Goal: Information Seeking & Learning: Learn about a topic

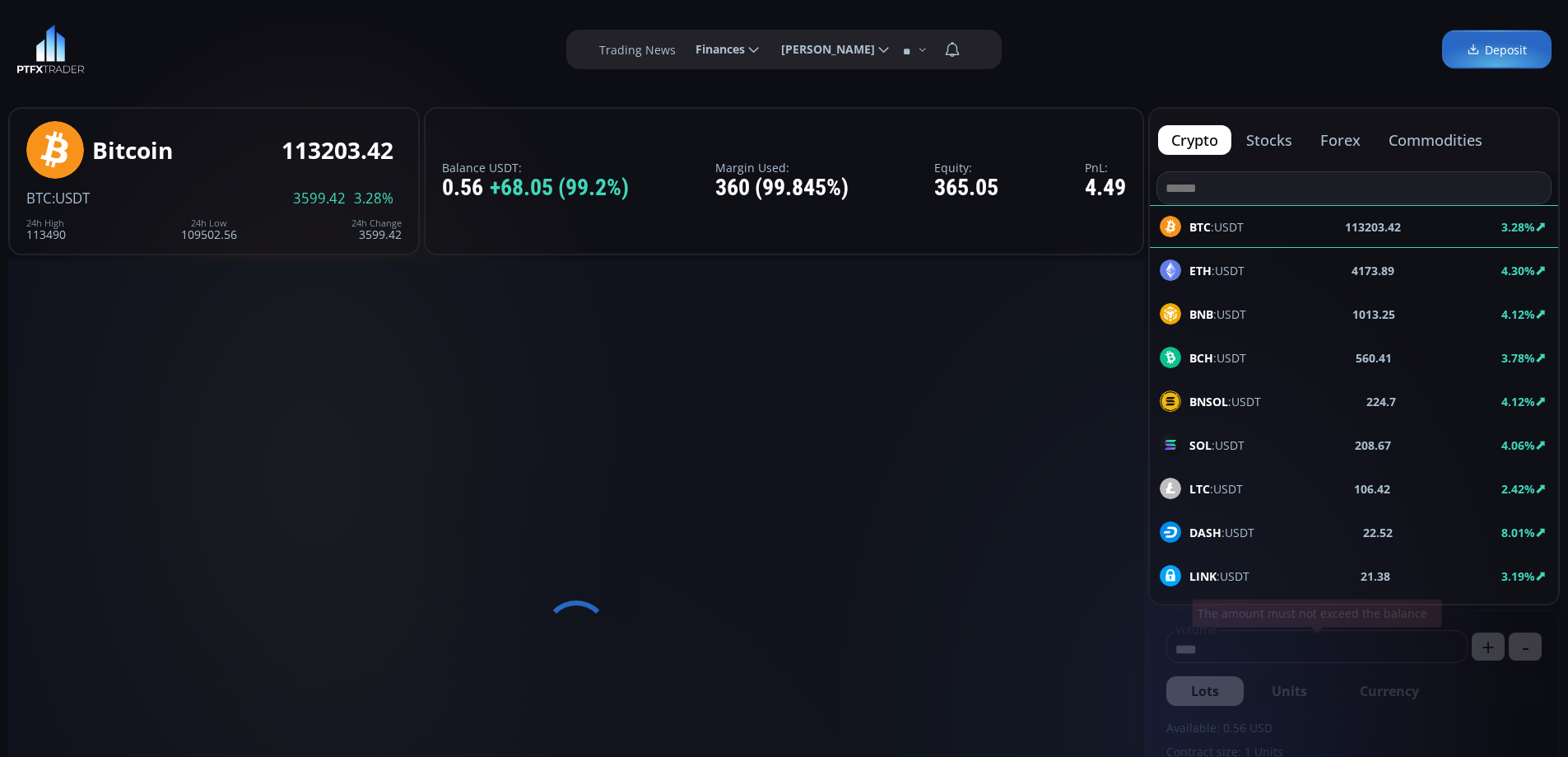
type input "********"
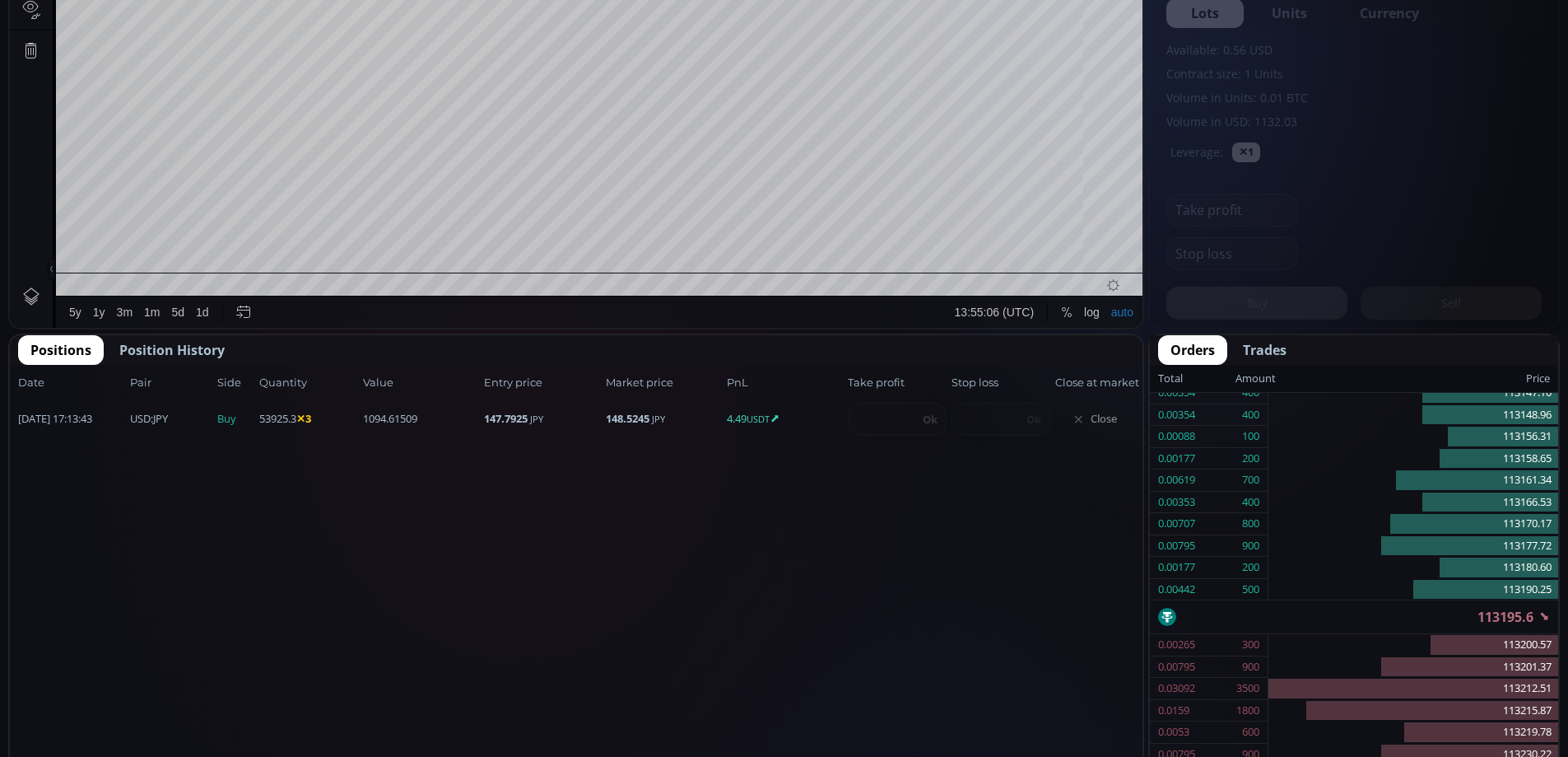
scroll to position [818, 0]
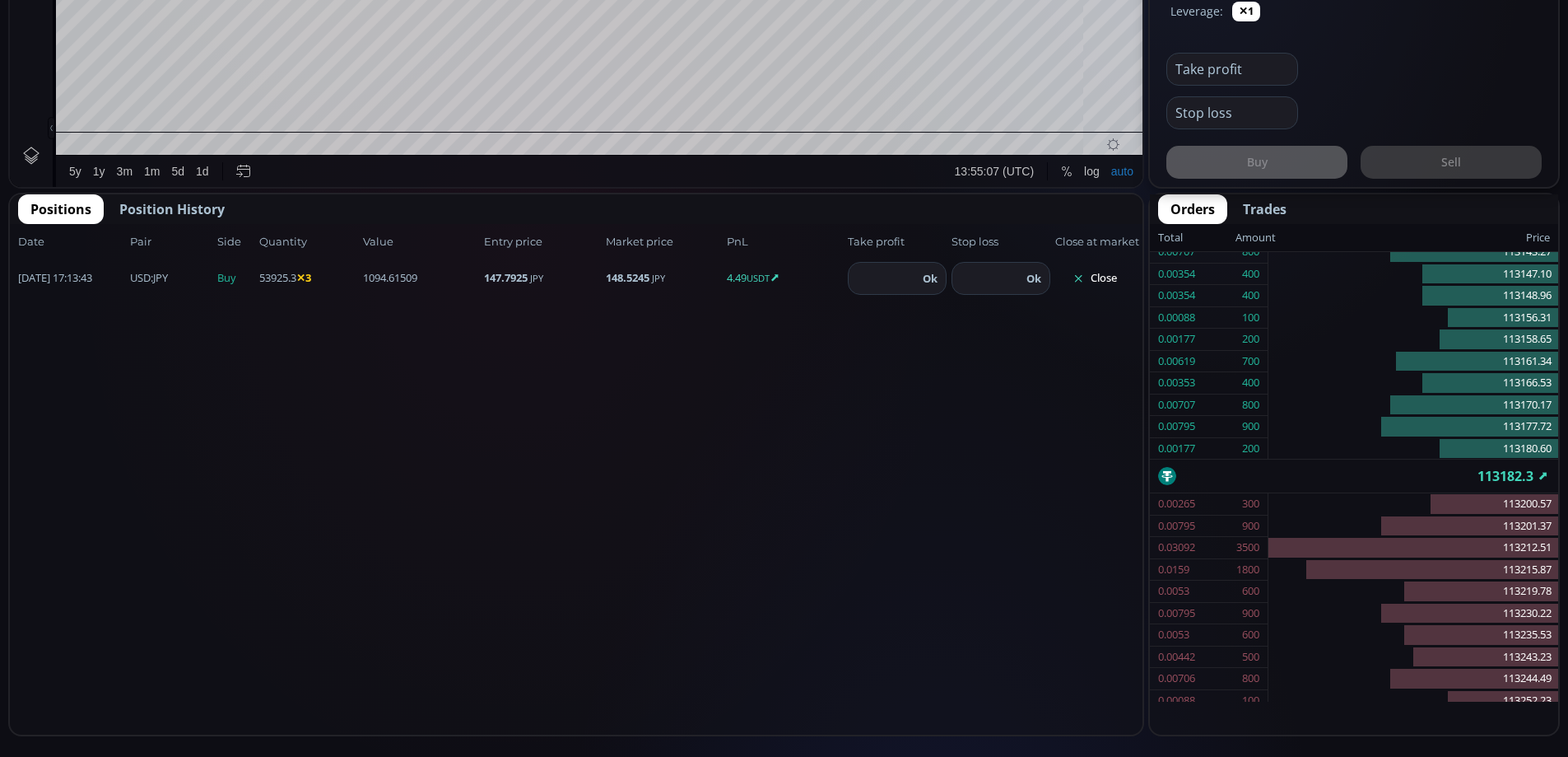
click at [1098, 279] on button "Close" at bounding box center [1095, 278] width 79 height 26
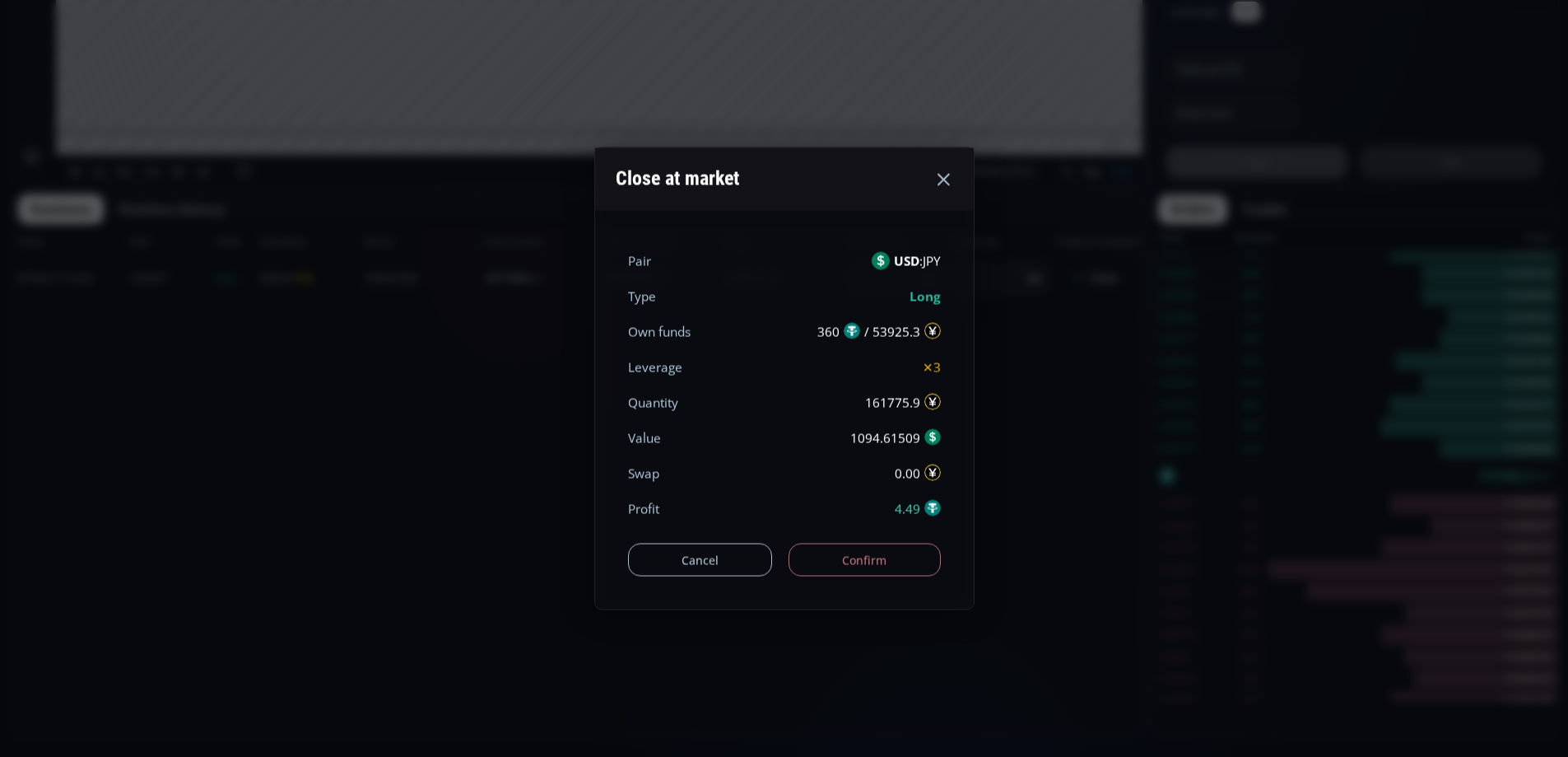
click at [870, 561] on button "Confirm" at bounding box center [864, 560] width 152 height 33
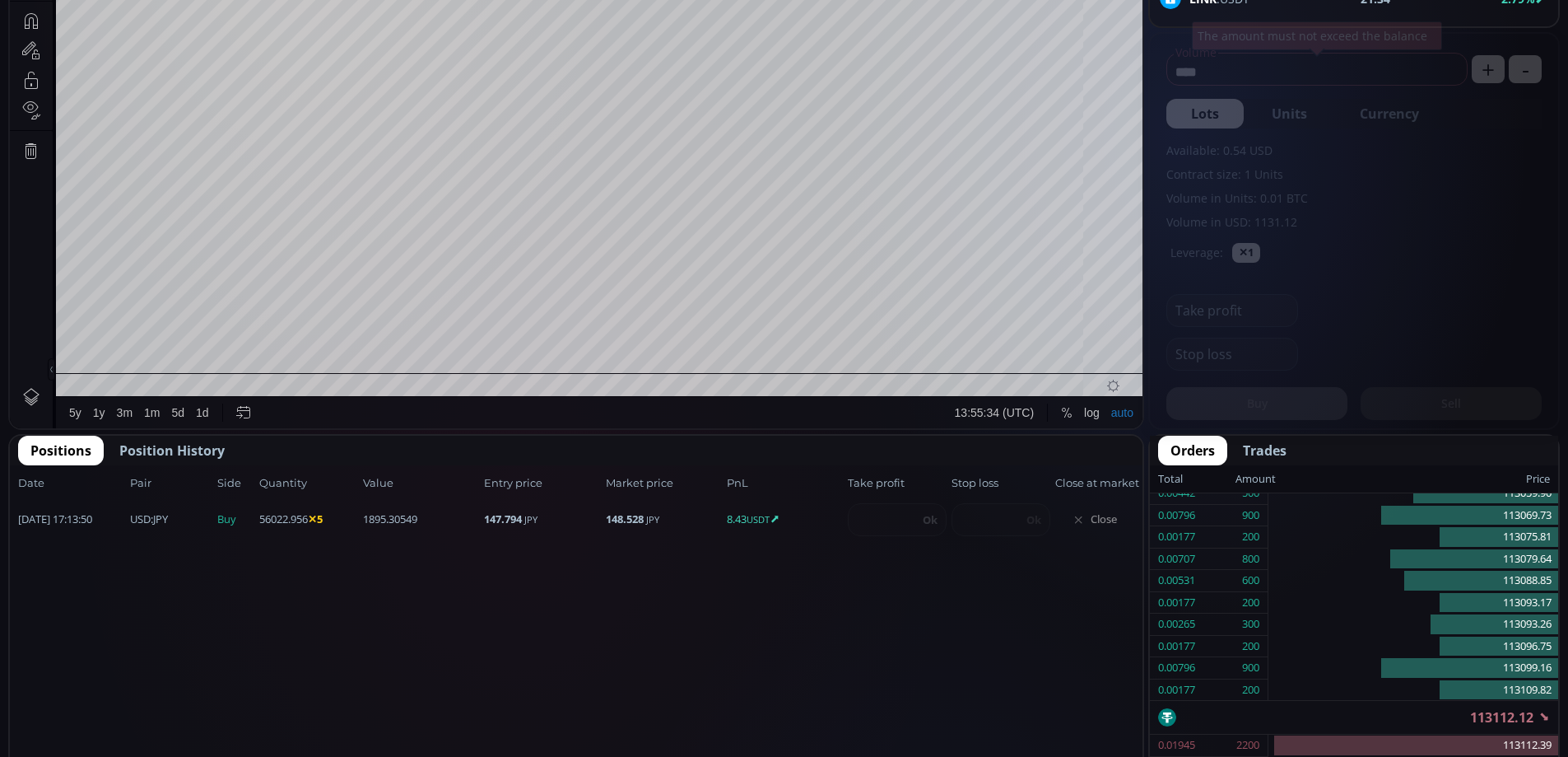
scroll to position [596, 0]
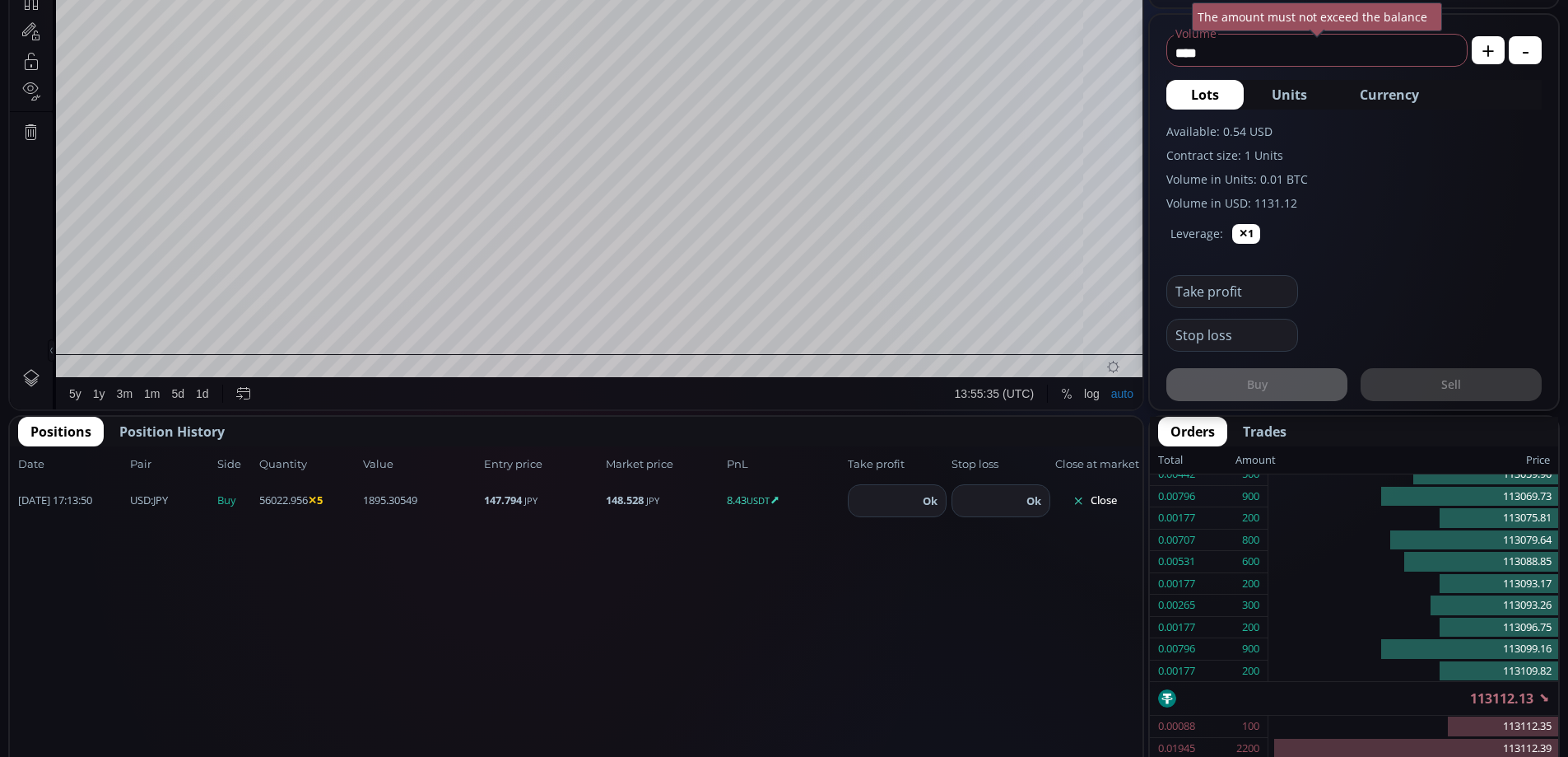
click at [1107, 498] on button "Close" at bounding box center [1095, 500] width 79 height 26
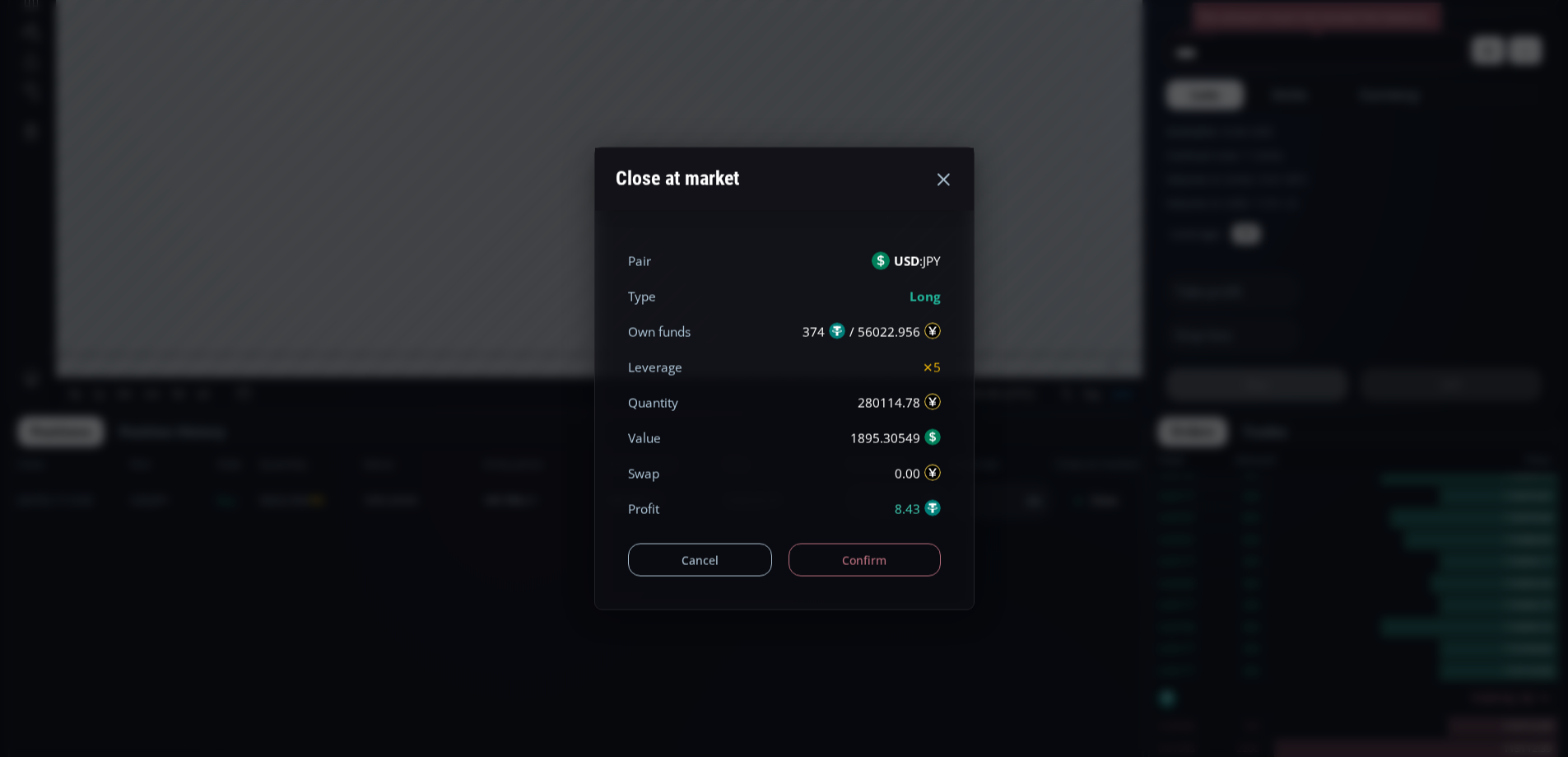
click at [878, 564] on button "Confirm" at bounding box center [864, 560] width 152 height 33
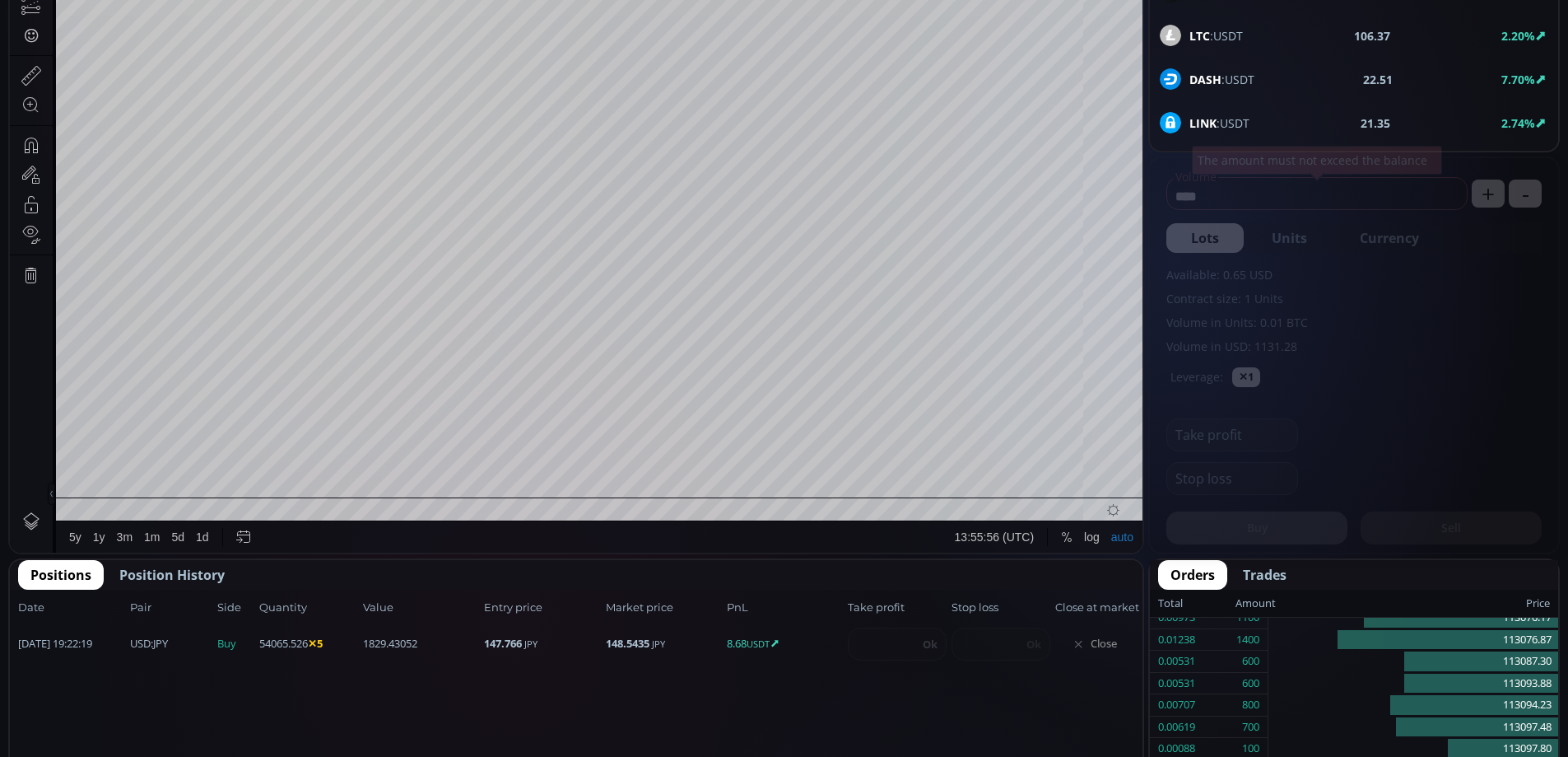
scroll to position [561, 0]
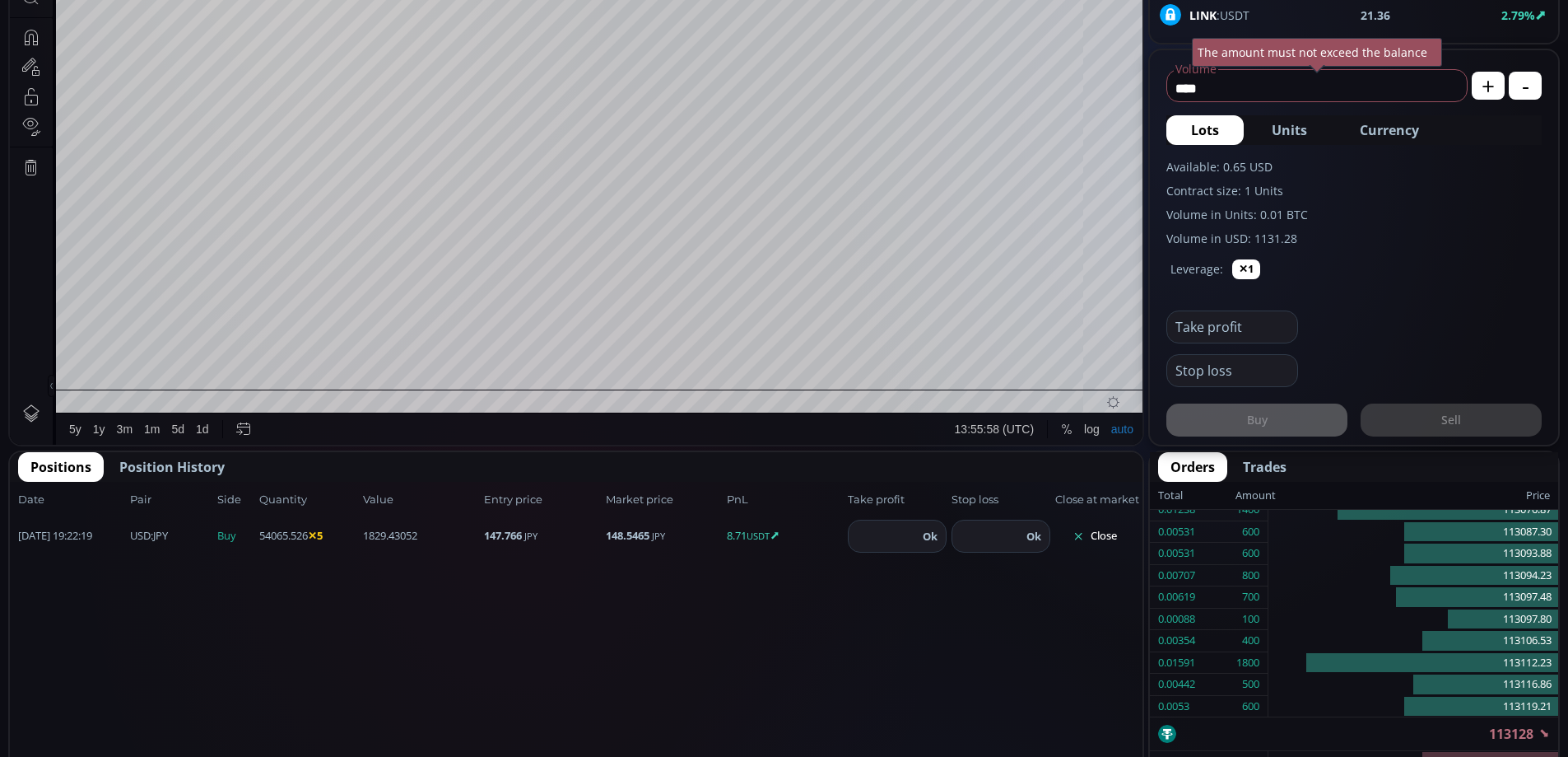
click at [1106, 540] on button "Close" at bounding box center [1095, 535] width 79 height 26
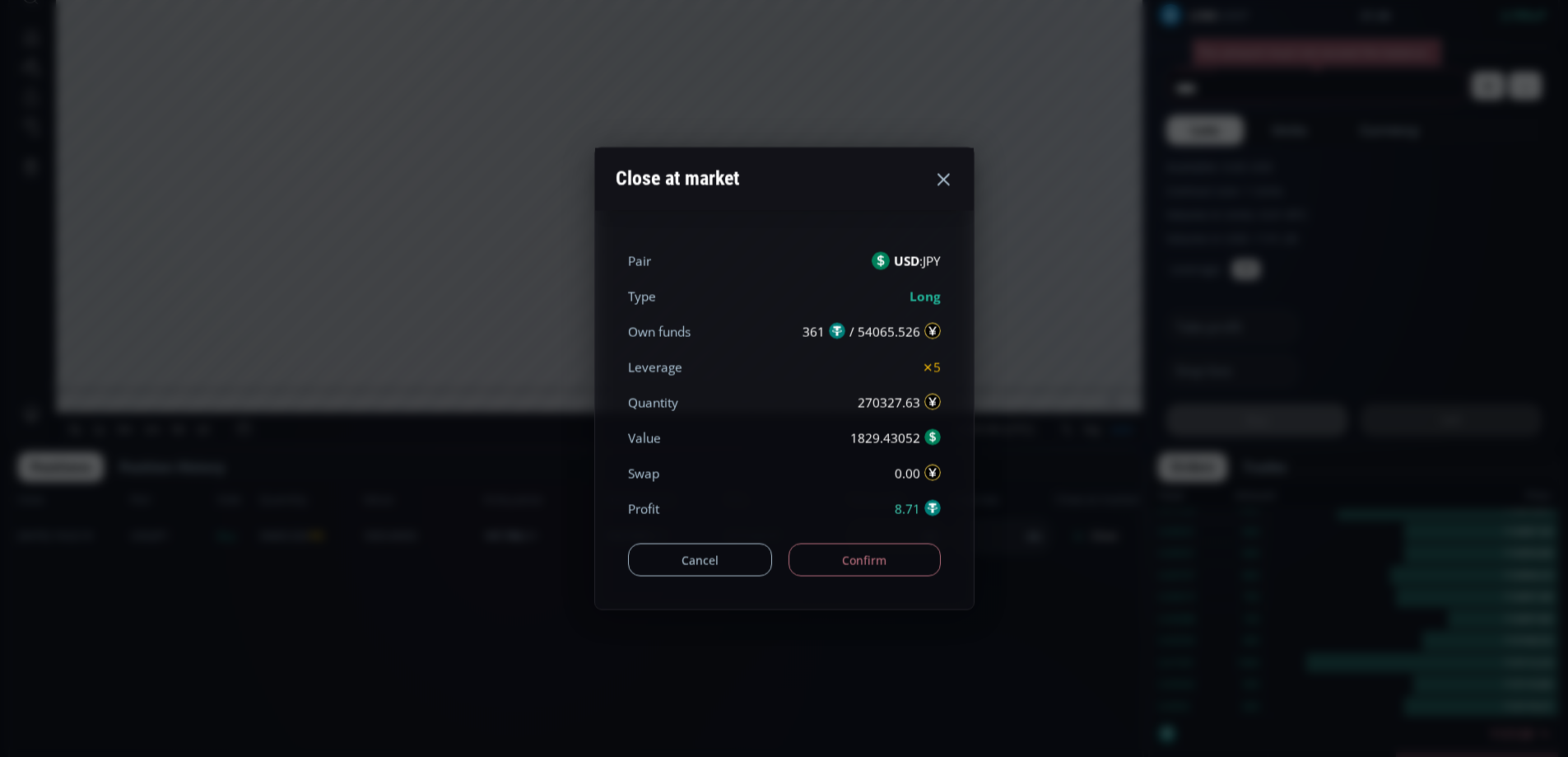
click at [884, 567] on button "Confirm" at bounding box center [864, 560] width 152 height 33
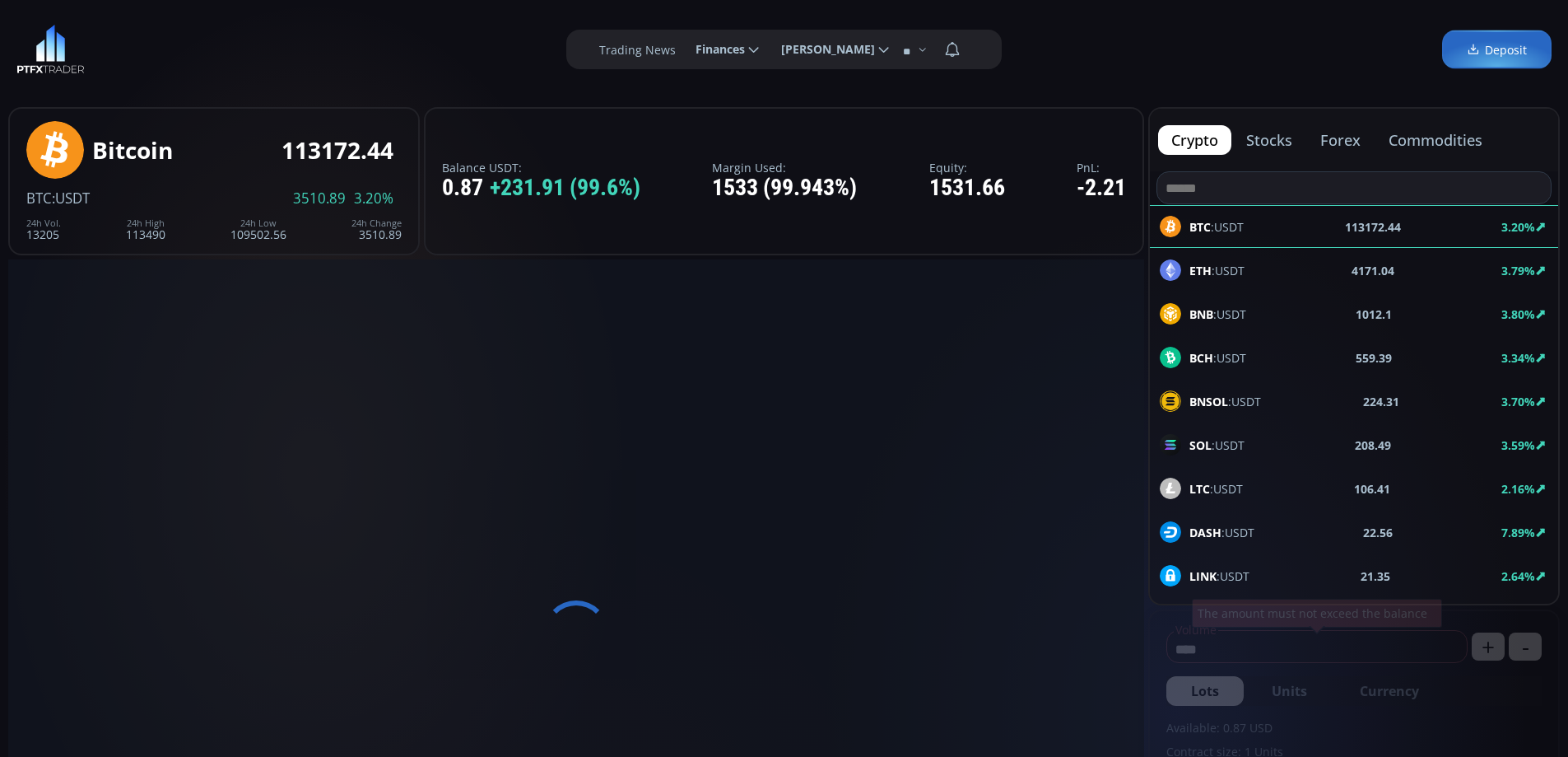
click at [1427, 144] on button "commodities" at bounding box center [1436, 140] width 120 height 30
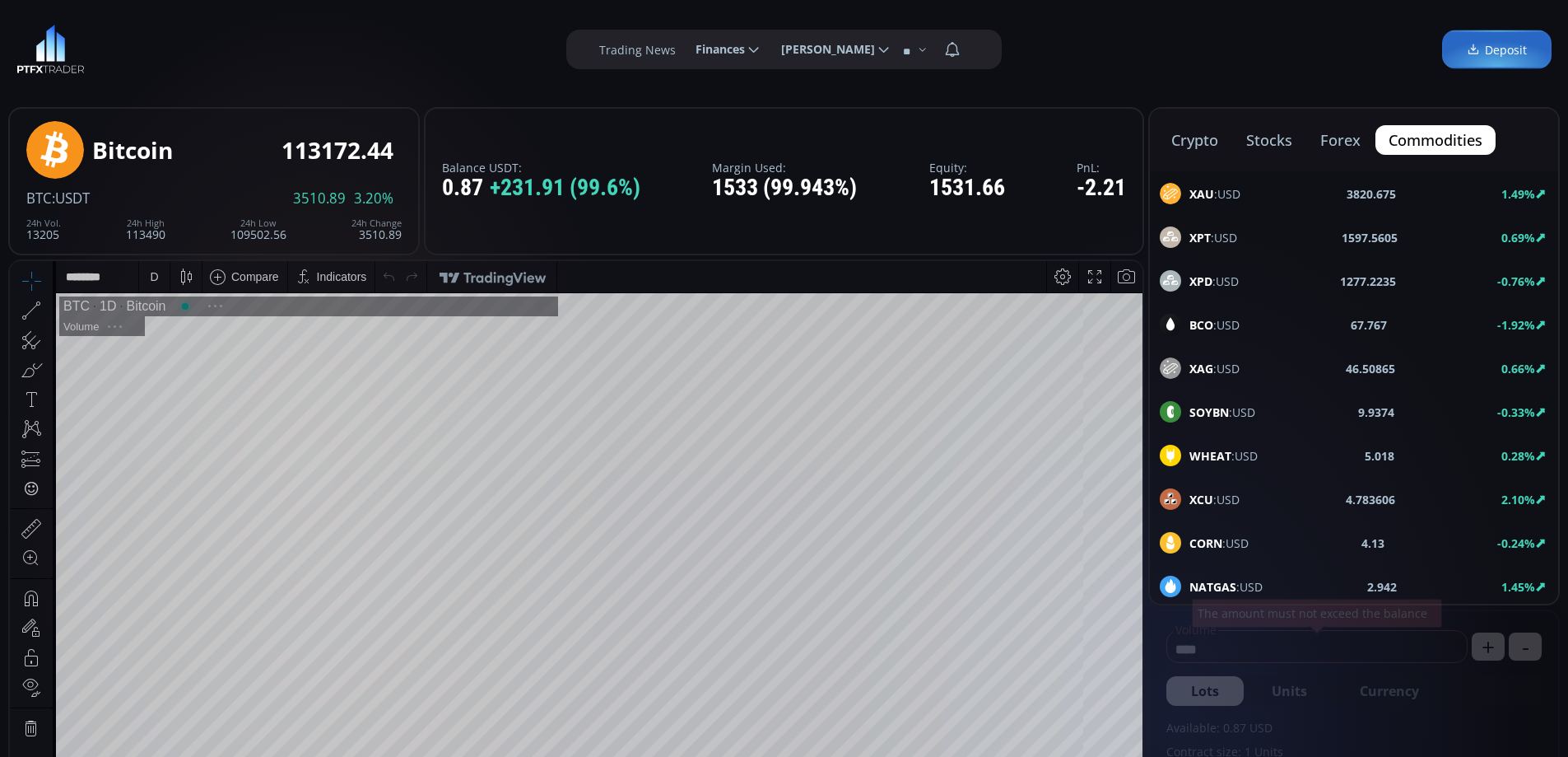
scroll to position [229, 0]
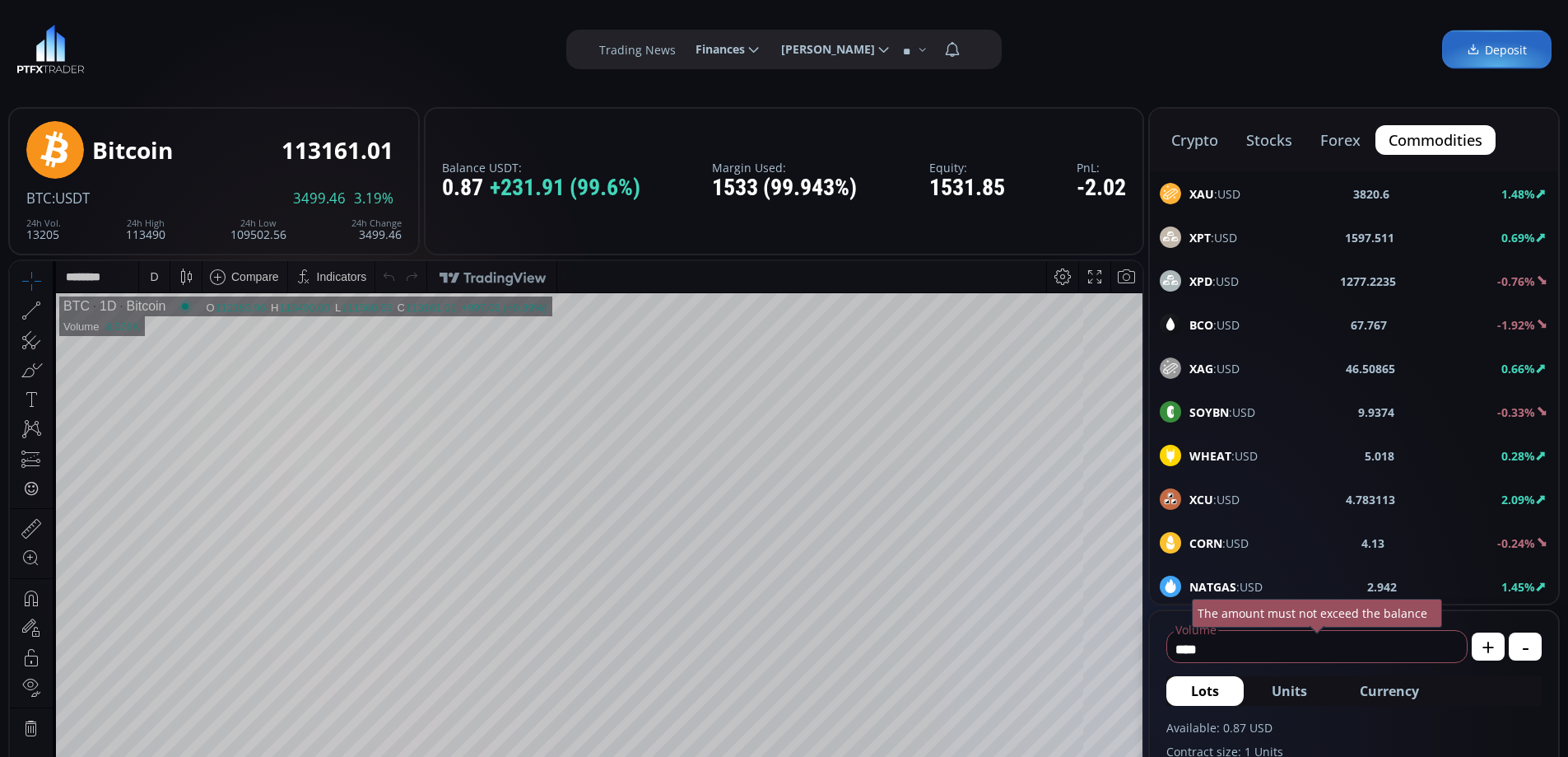
click at [1236, 239] on span "XPT :USD" at bounding box center [1213, 237] width 47 height 17
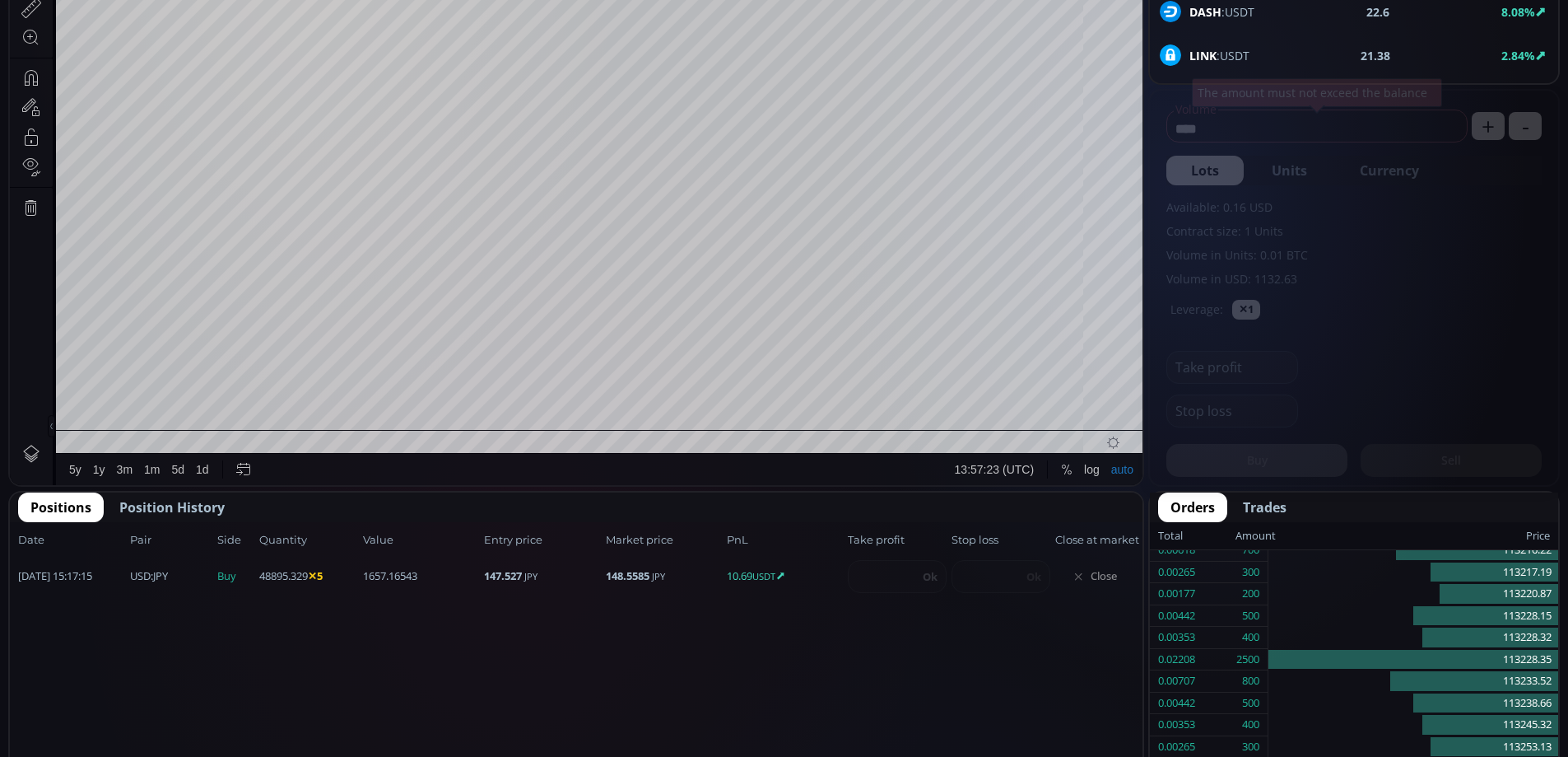
scroll to position [566, 0]
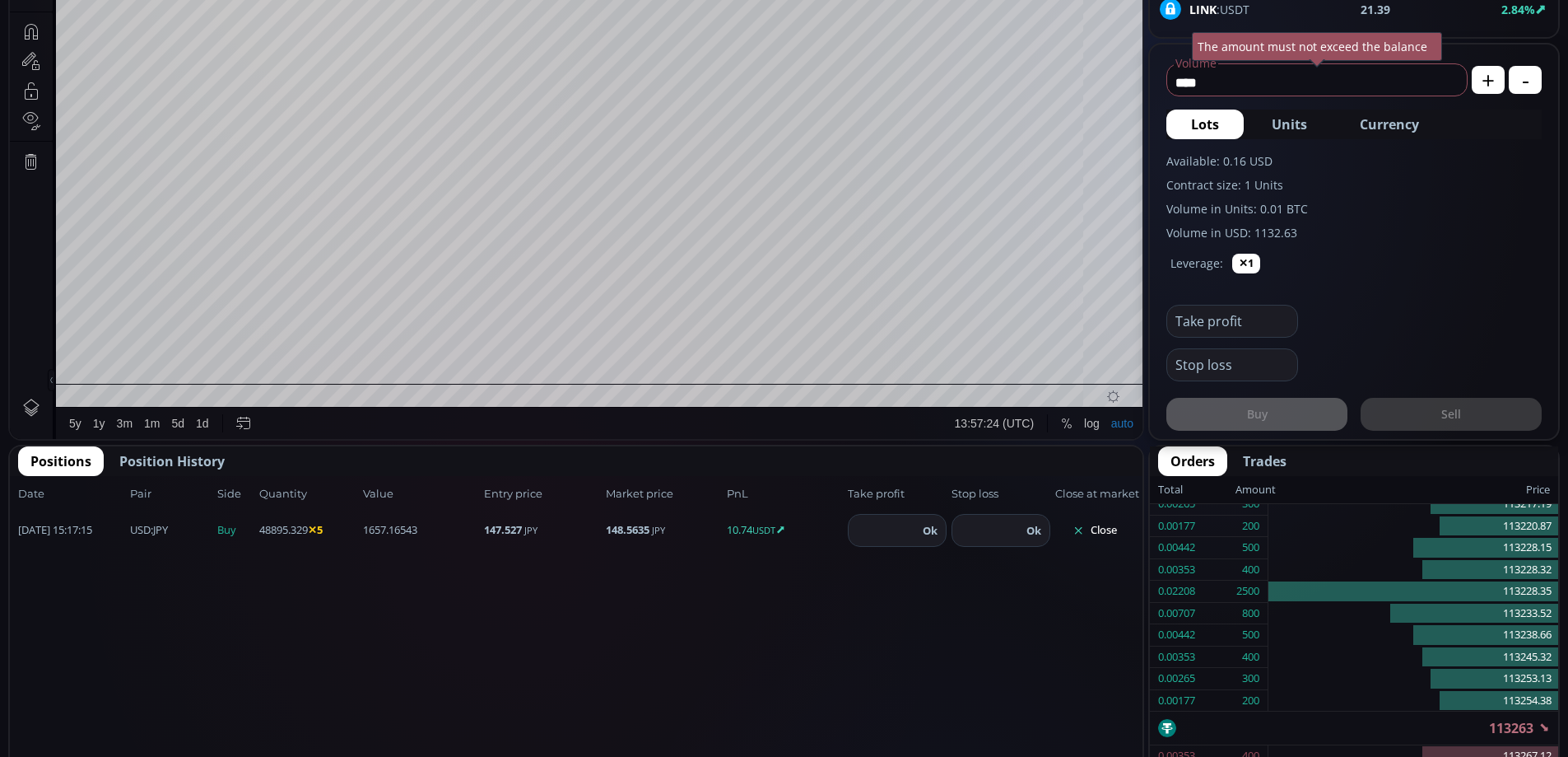
click at [188, 462] on span "Position History" at bounding box center [172, 461] width 106 height 19
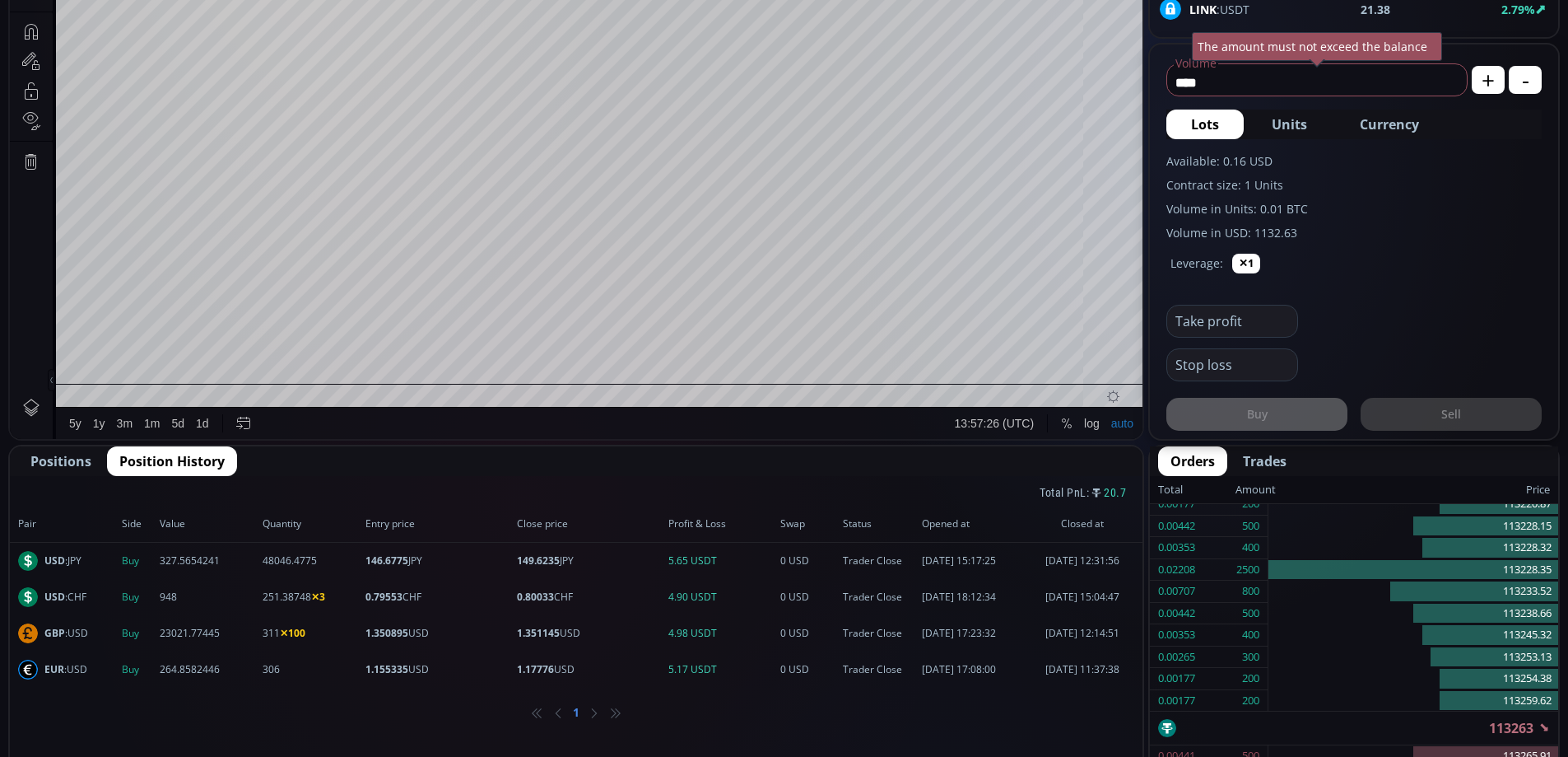
click at [79, 460] on span "Positions" at bounding box center [60, 461] width 61 height 19
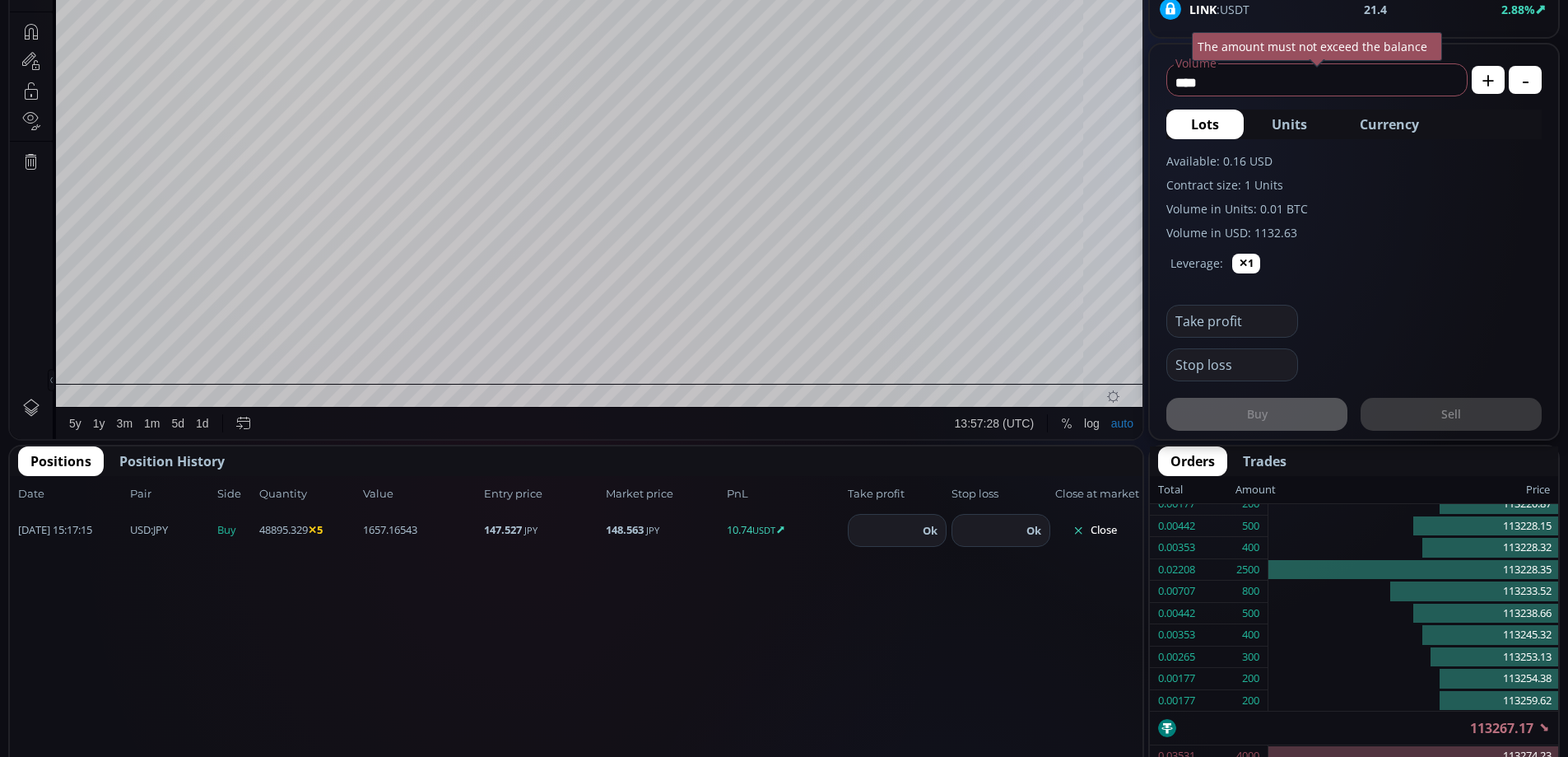
click at [1103, 530] on button "Close" at bounding box center [1095, 529] width 79 height 26
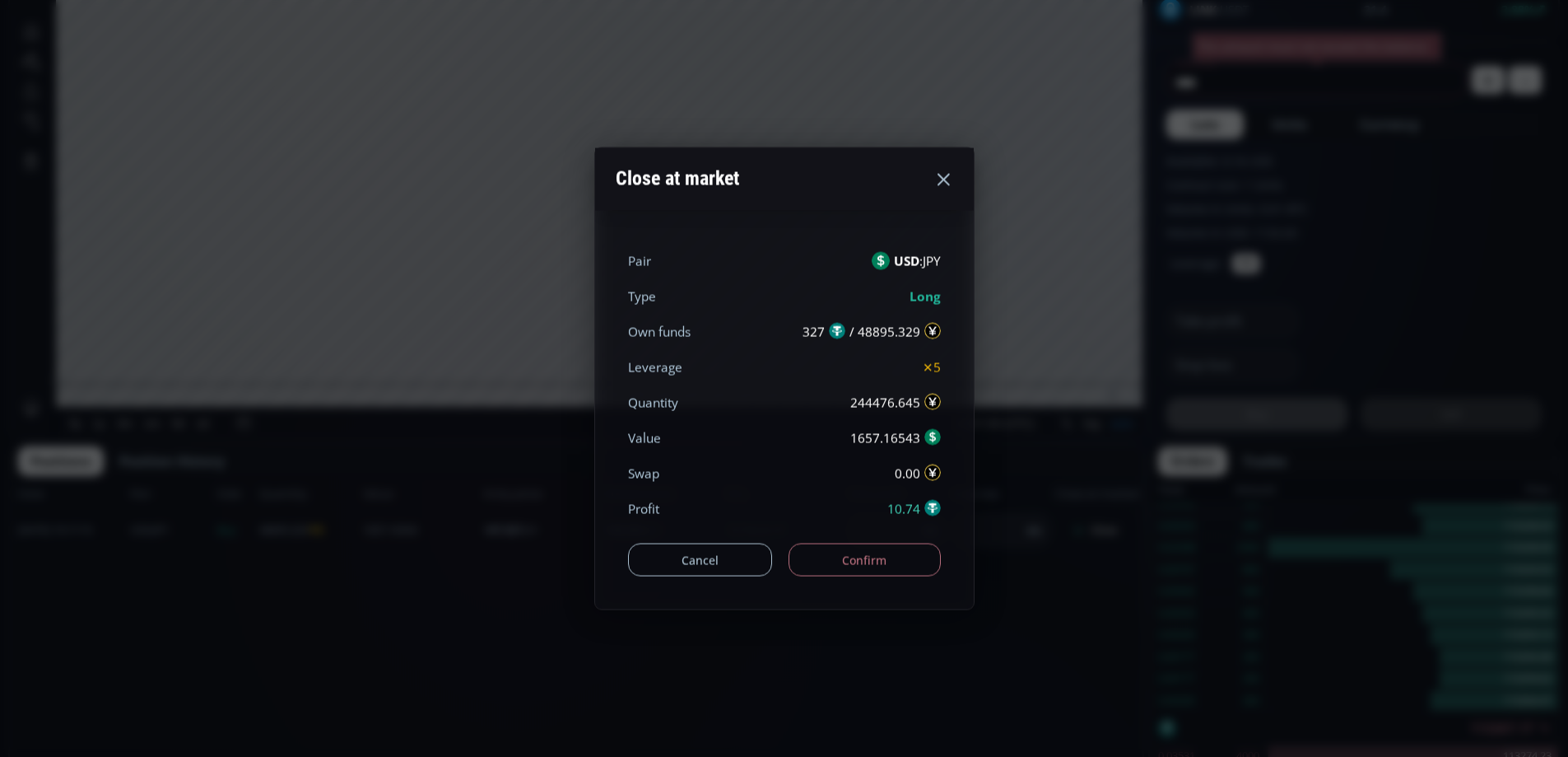
click at [845, 559] on button "Confirm" at bounding box center [864, 560] width 152 height 33
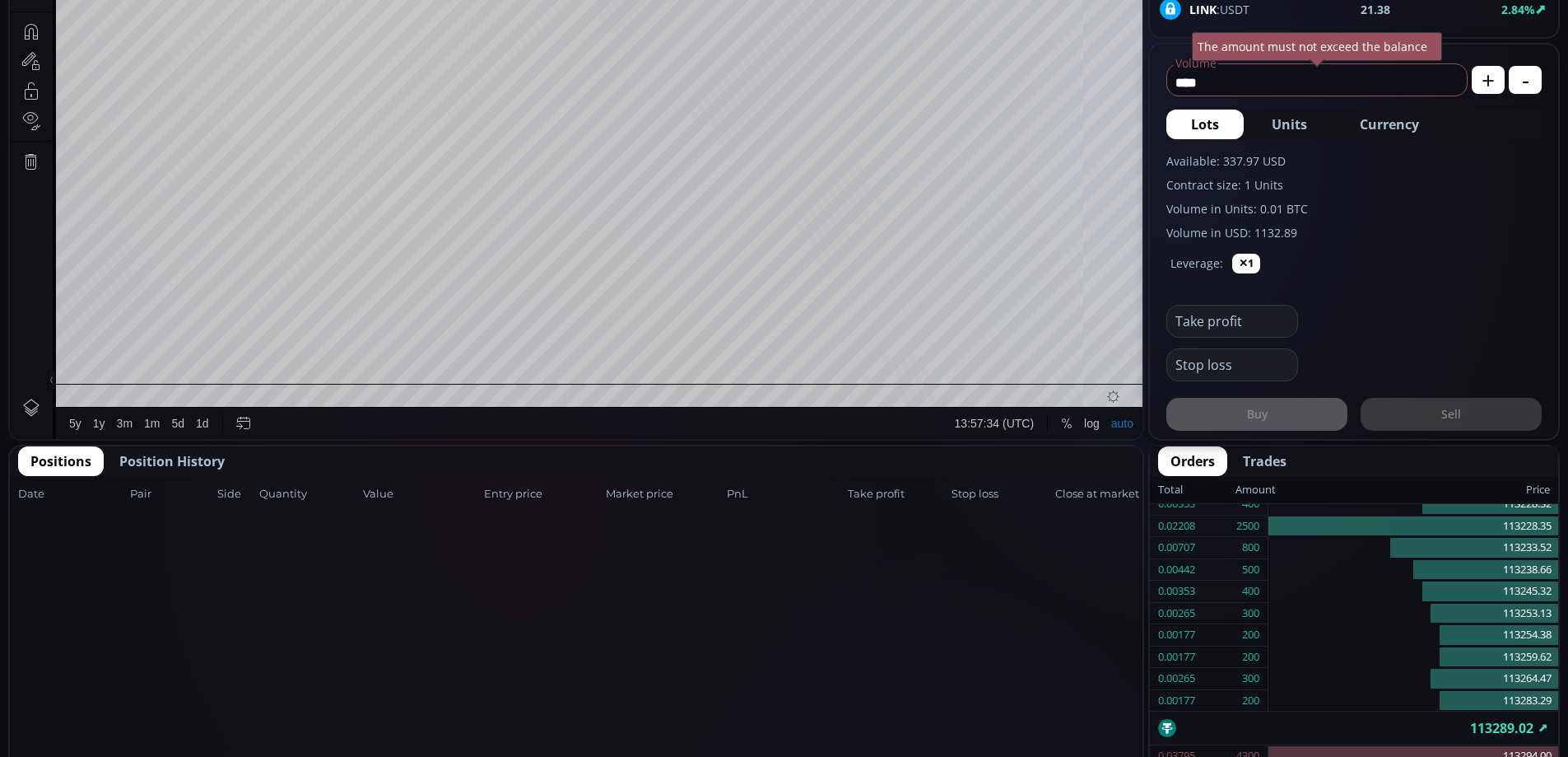
click at [199, 452] on span "Position History" at bounding box center [172, 461] width 106 height 19
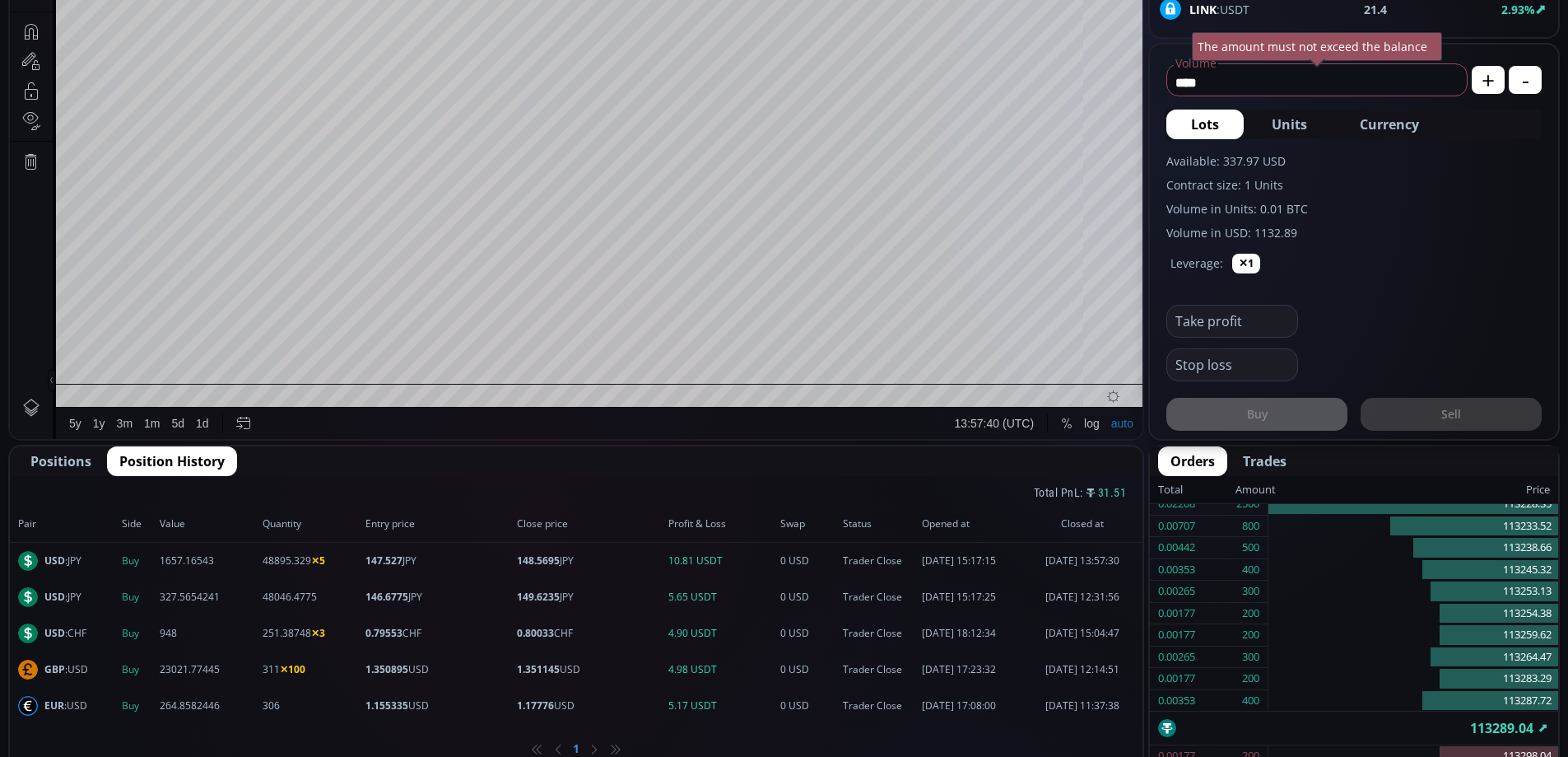
click at [61, 470] on span "Positions" at bounding box center [60, 461] width 61 height 19
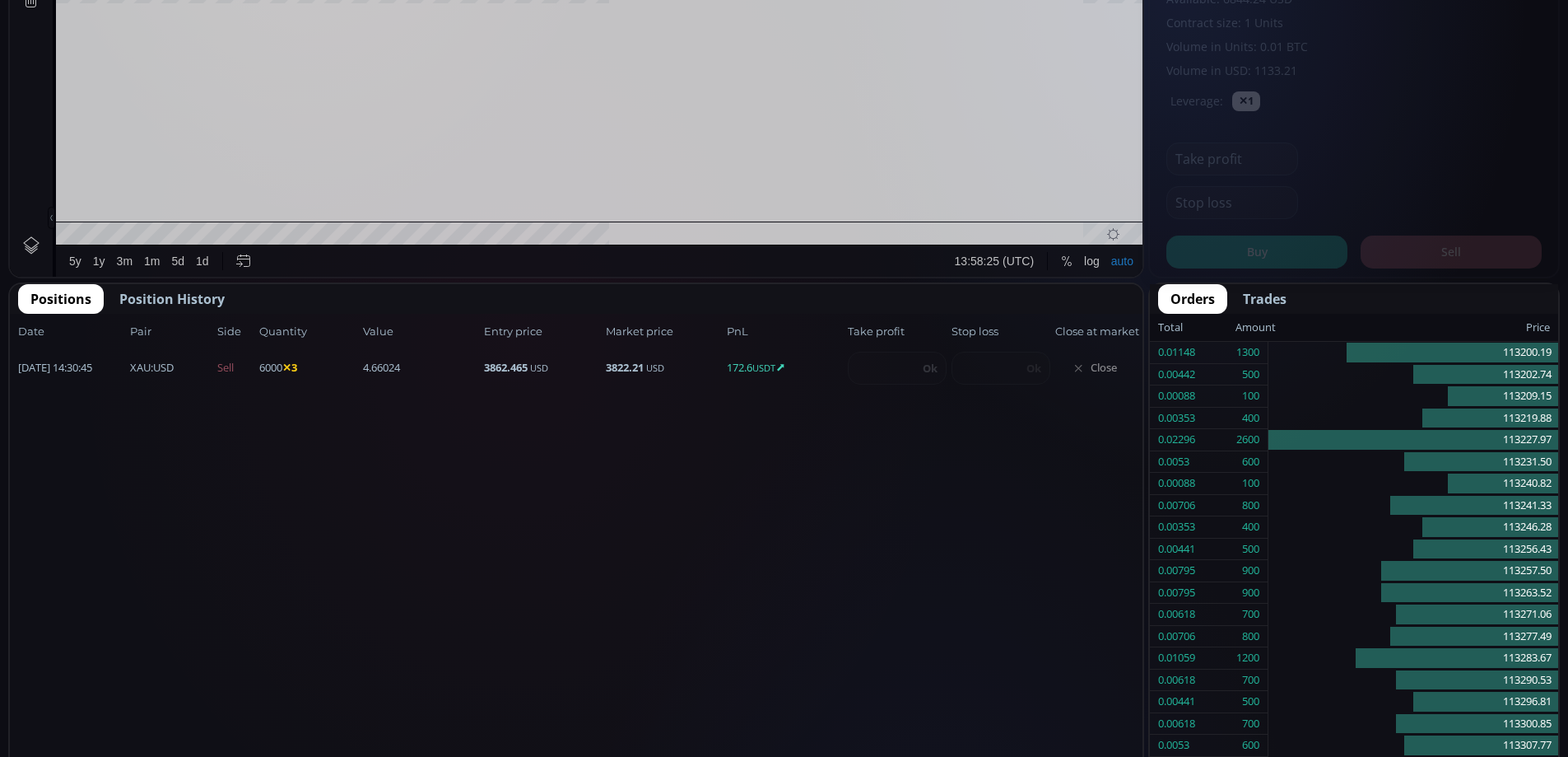
scroll to position [229, 0]
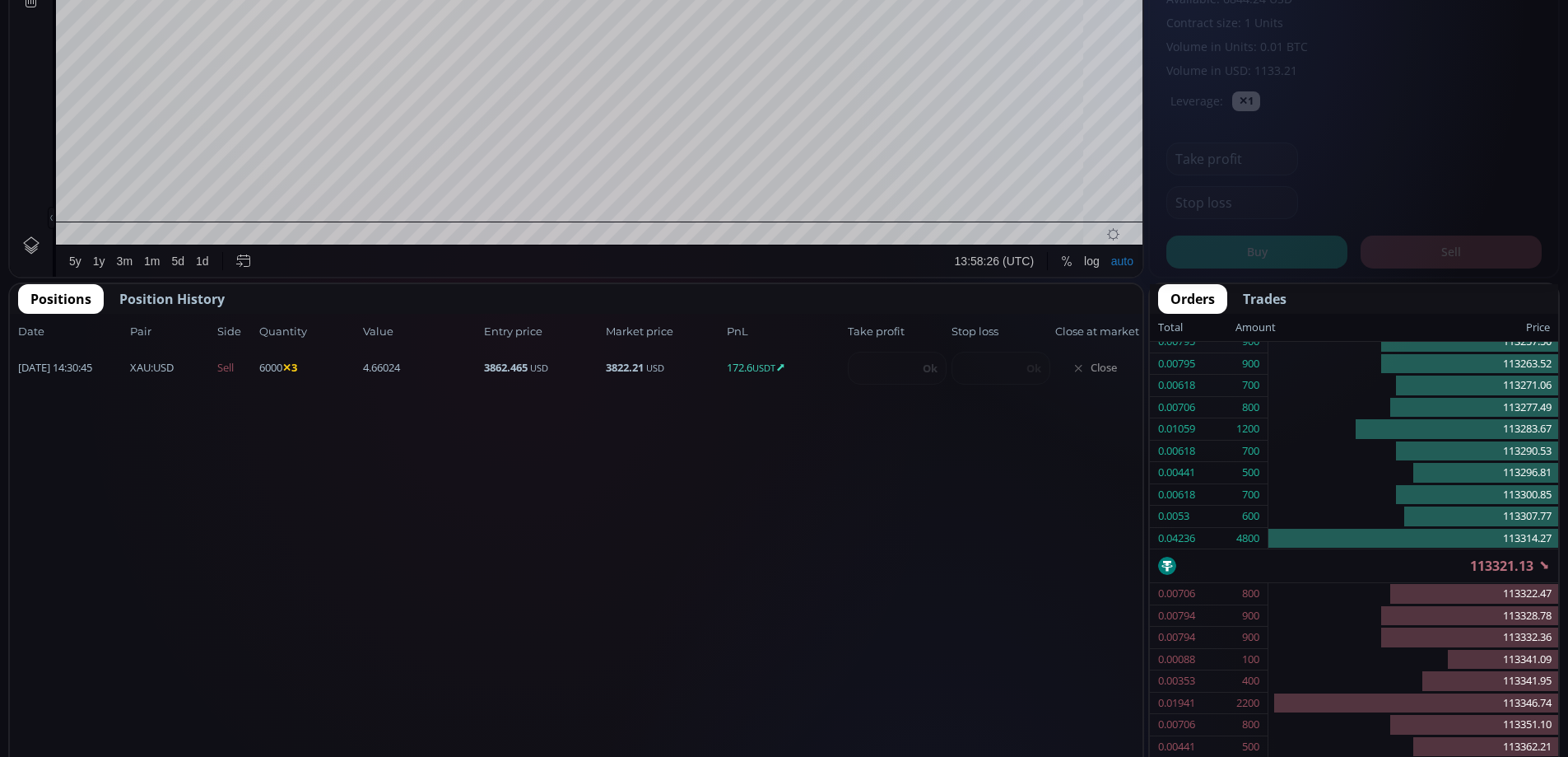
click at [1096, 368] on span "Close" at bounding box center [1095, 367] width 79 height 26
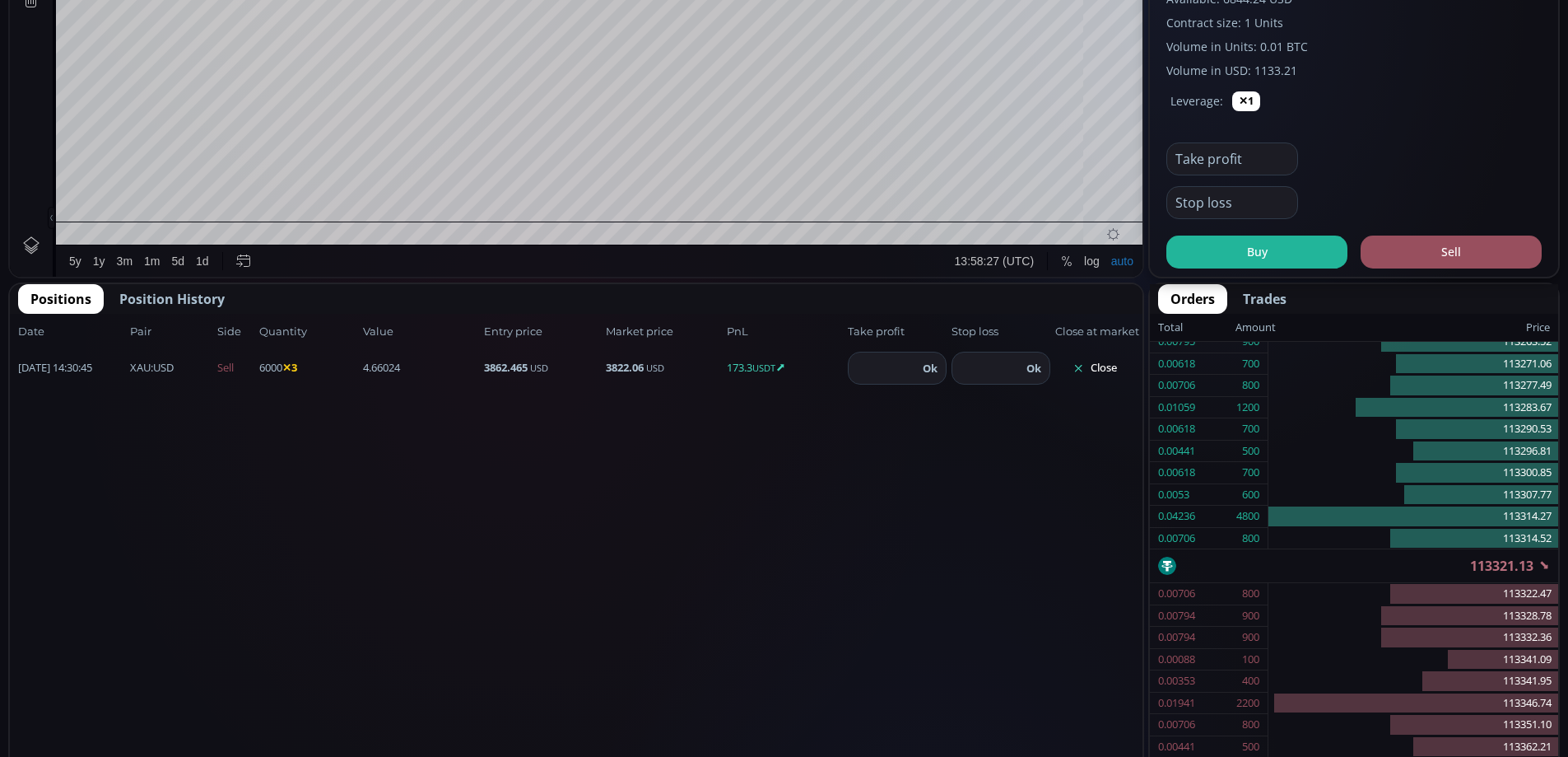
click at [1096, 368] on button "Close" at bounding box center [1095, 367] width 79 height 26
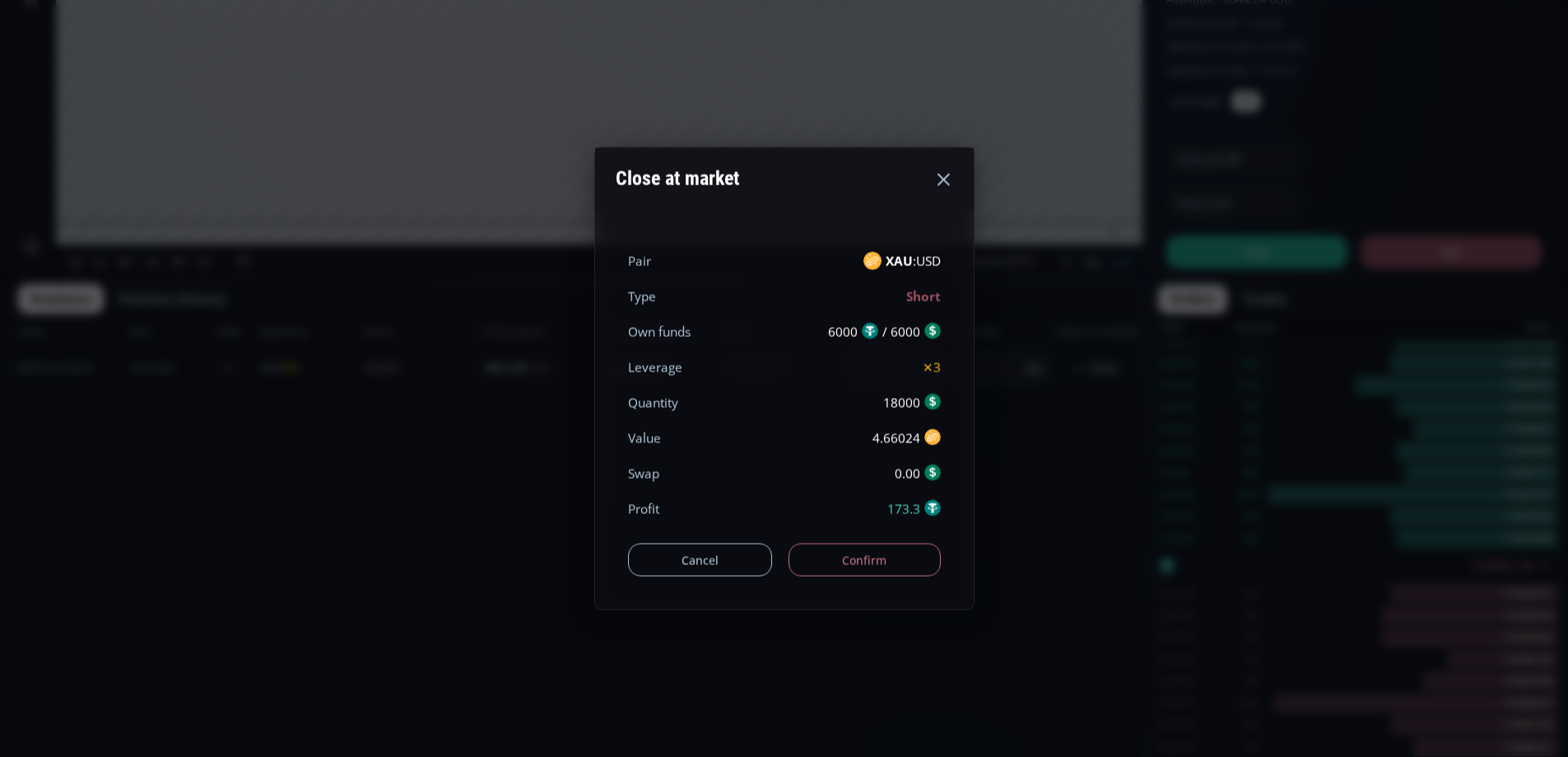
click at [860, 558] on button "Confirm" at bounding box center [864, 560] width 152 height 33
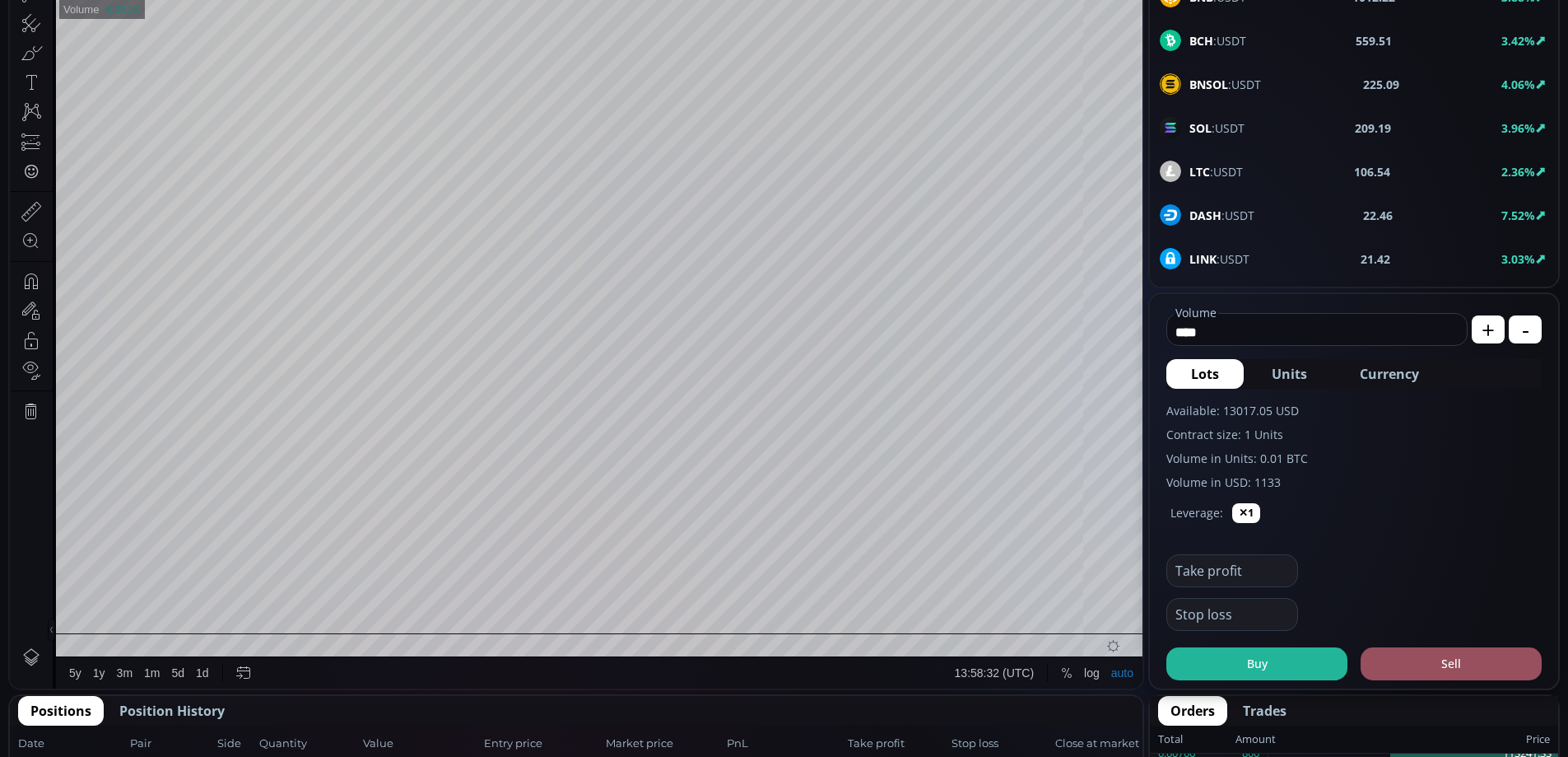
scroll to position [0, 0]
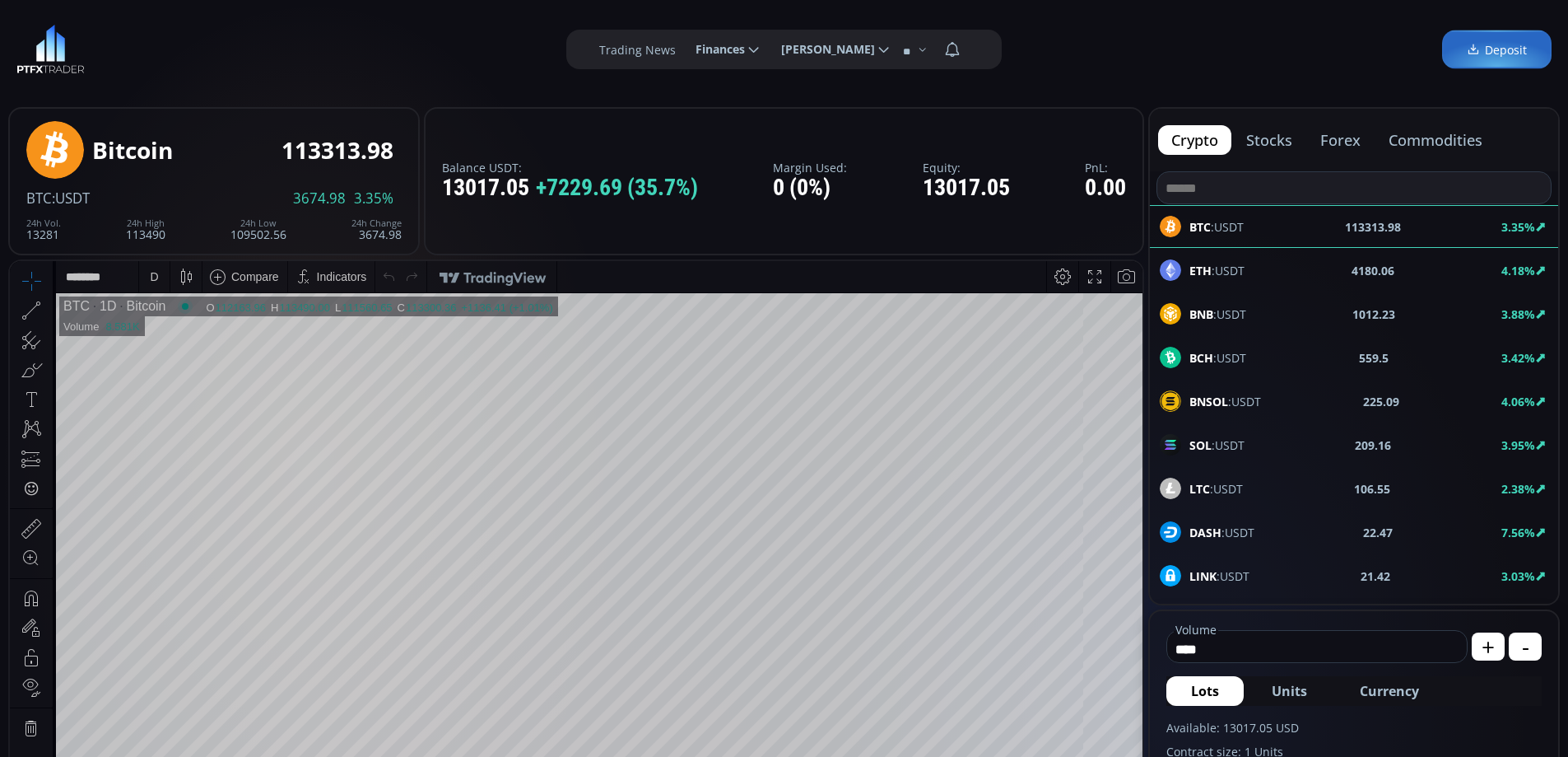
click at [1269, 133] on button "stocks" at bounding box center [1270, 140] width 73 height 30
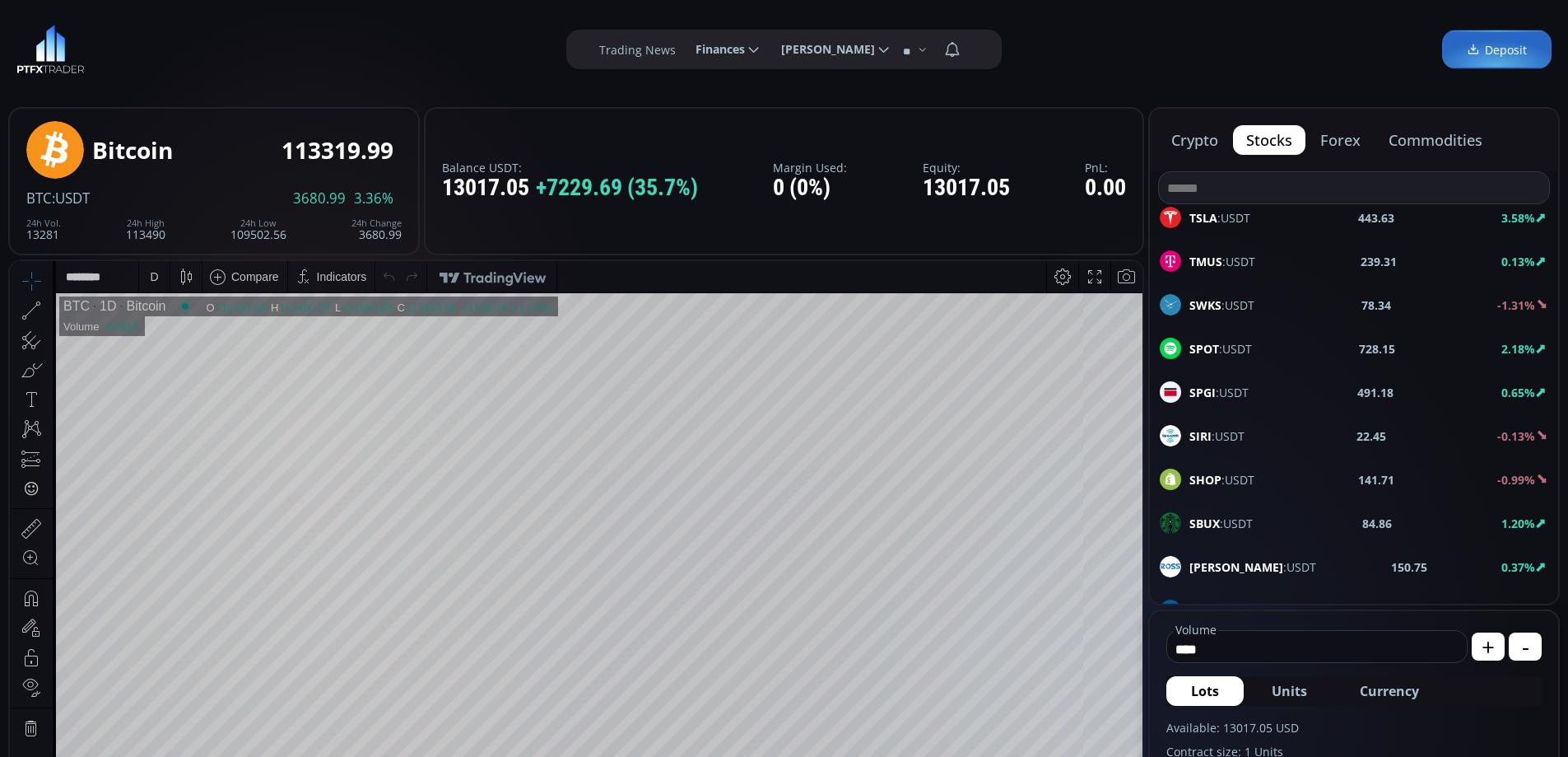
scroll to position [659, 0]
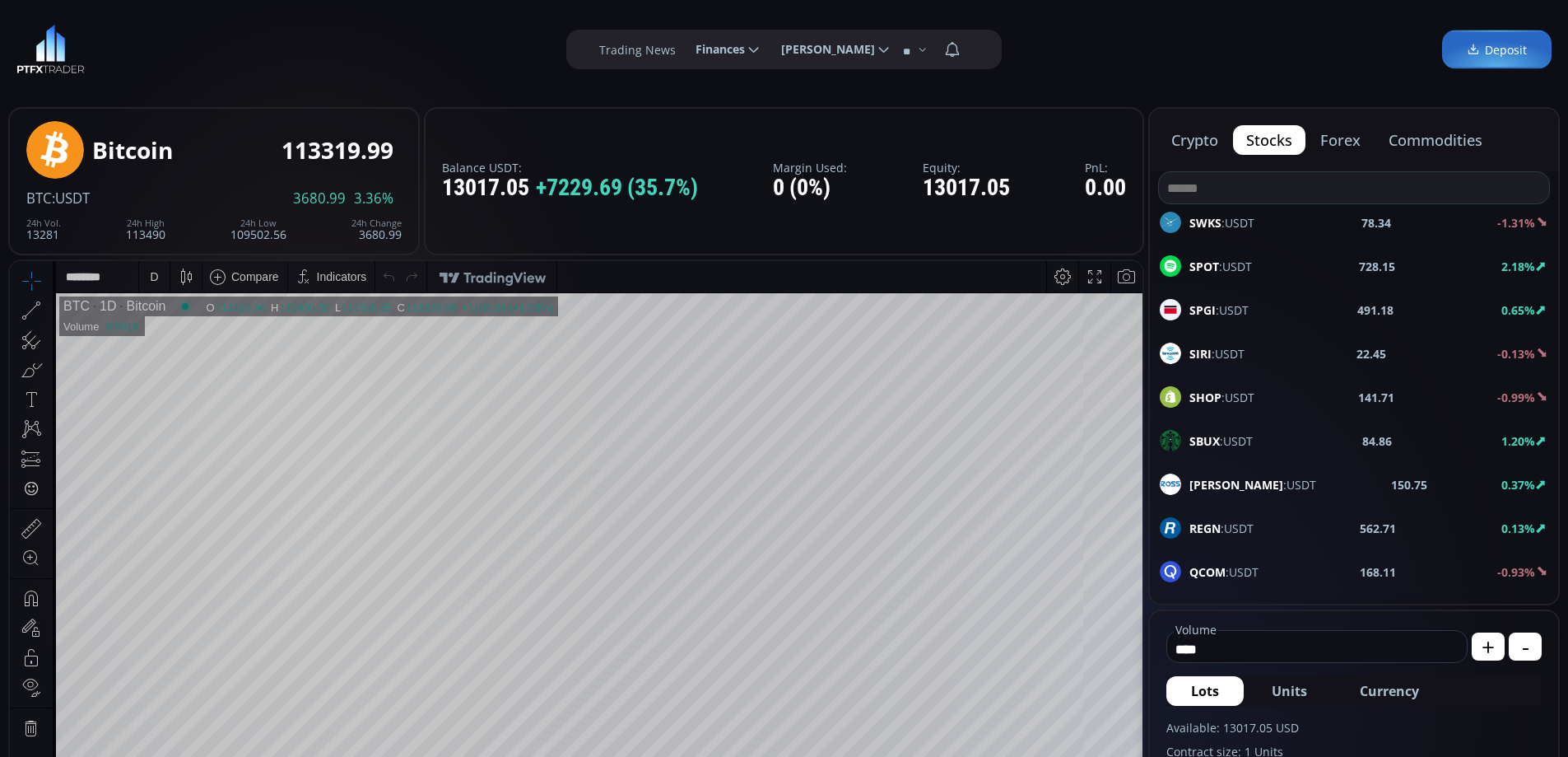
click at [1223, 439] on span "SBUX :USDT" at bounding box center [1221, 441] width 63 height 17
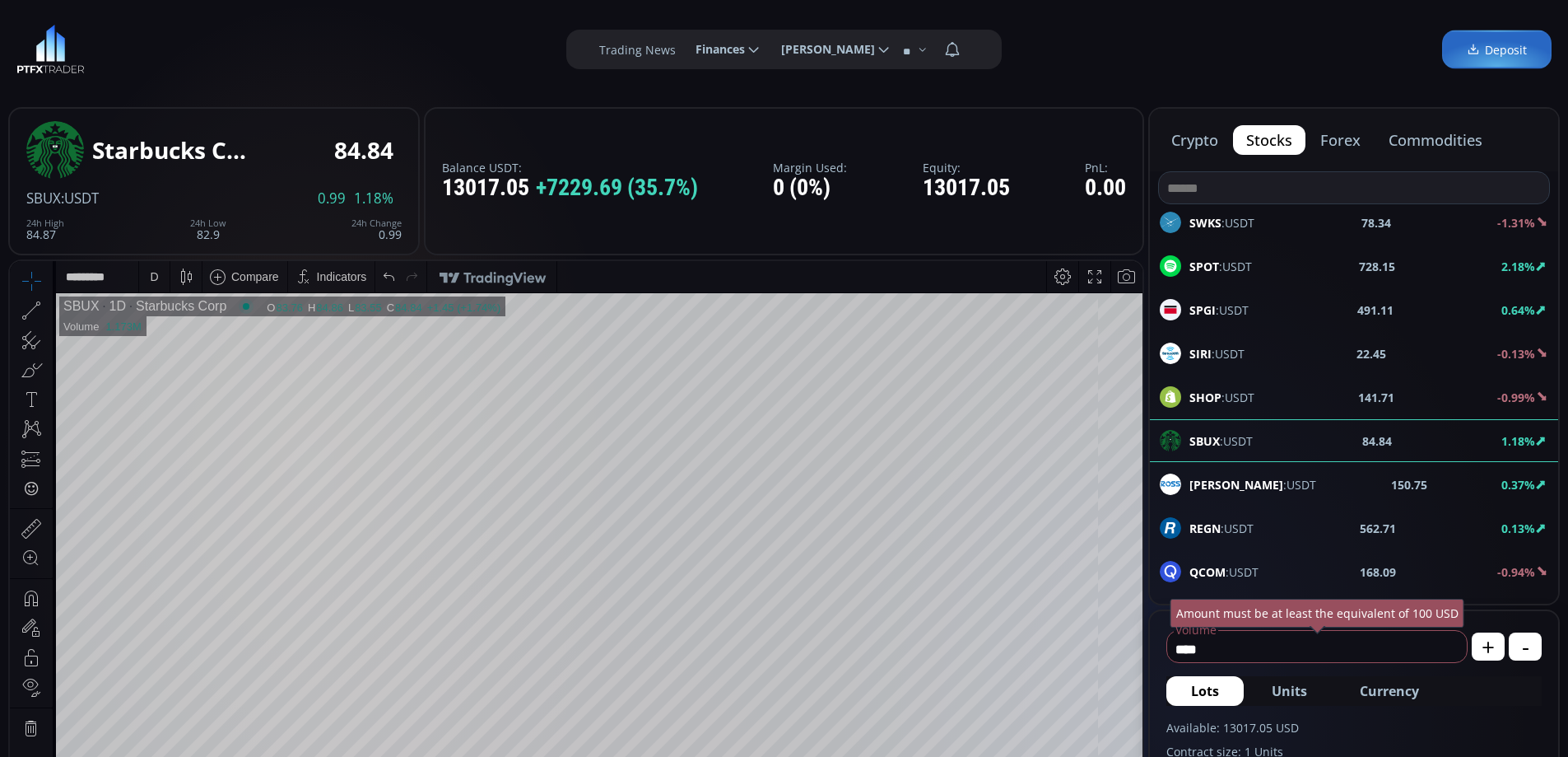
scroll to position [905, 0]
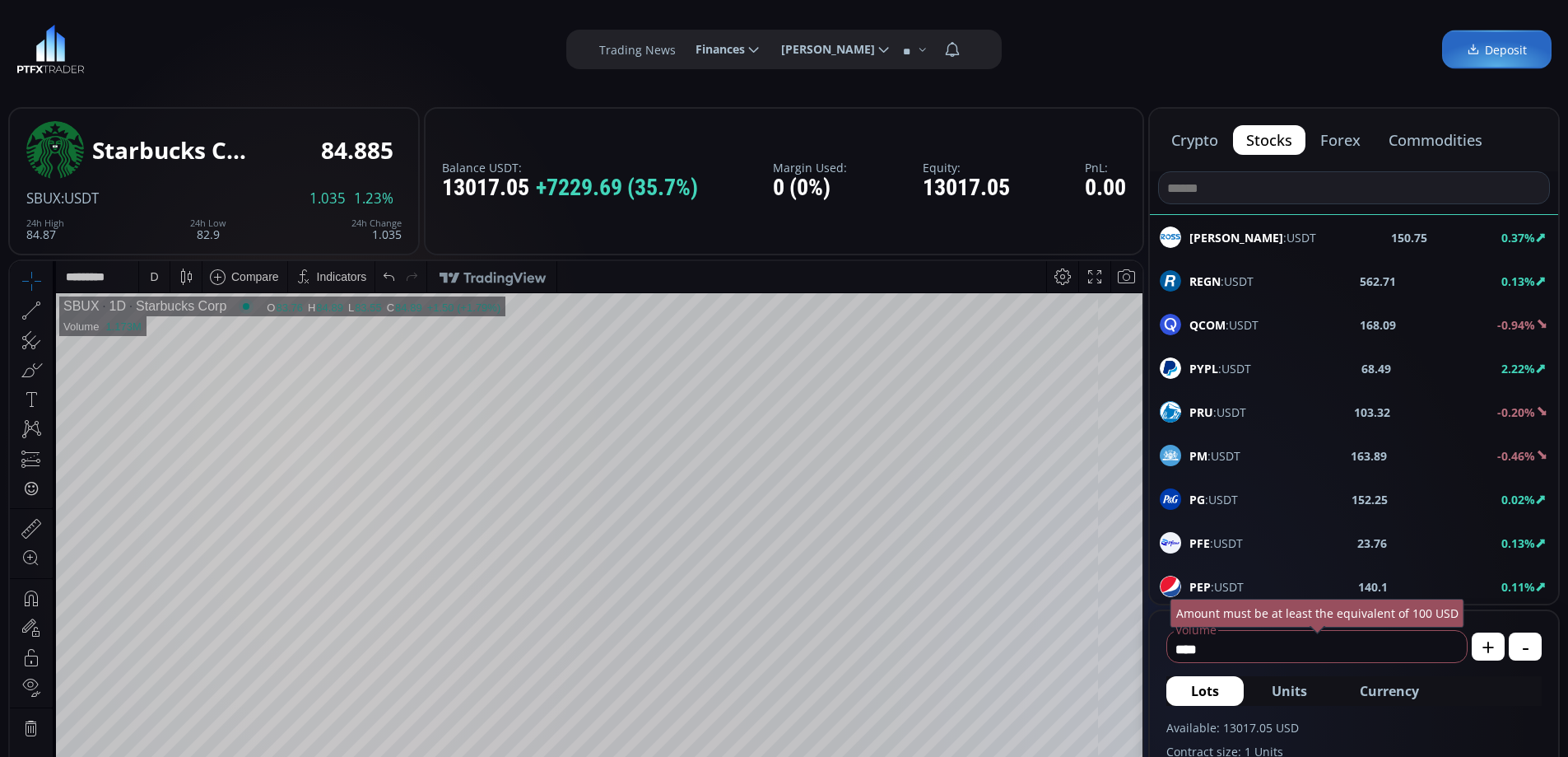
click at [1245, 580] on div "PEP :USDT 140.1 0.11%" at bounding box center [1354, 586] width 389 height 21
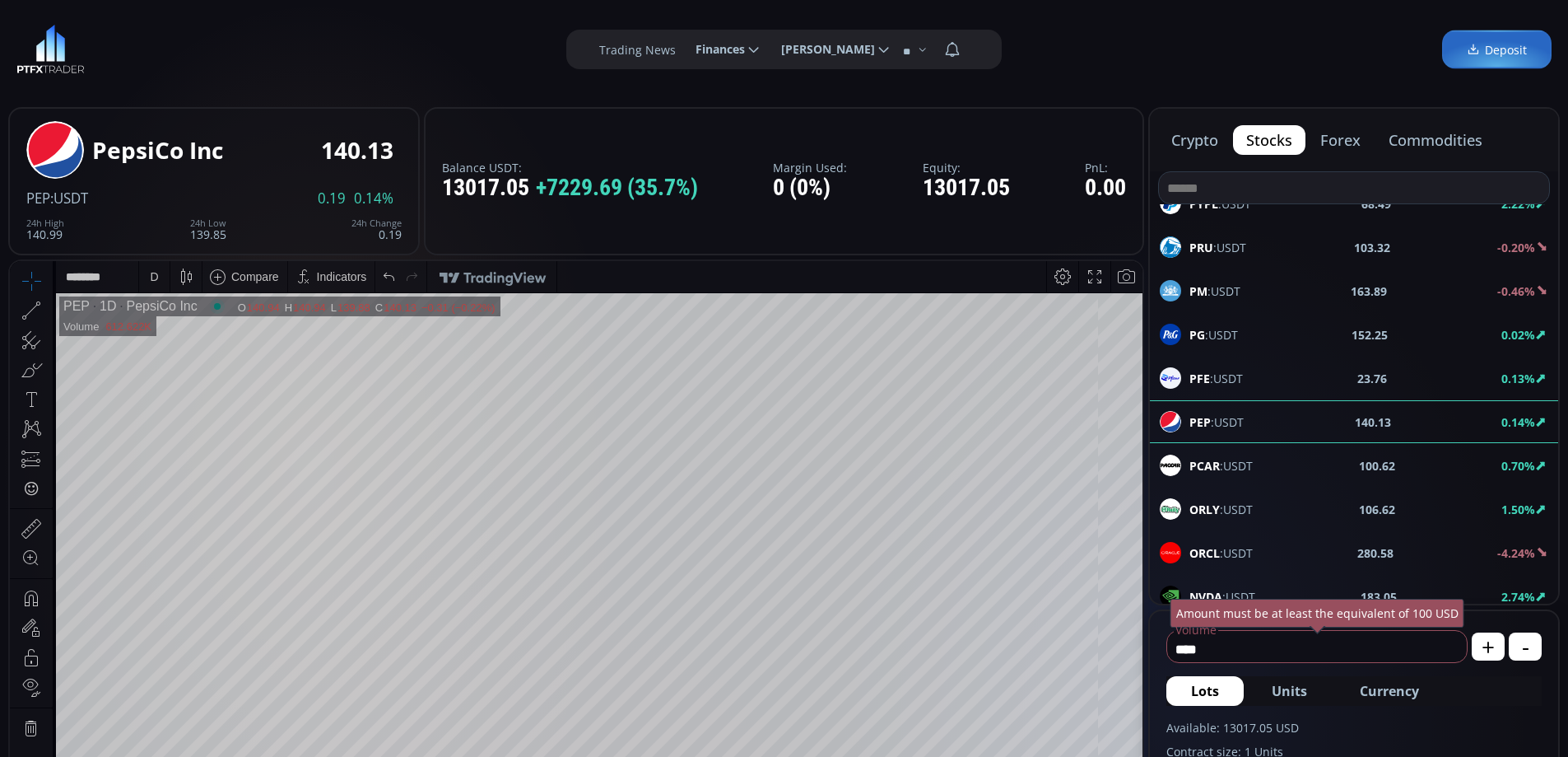
scroll to position [1152, 0]
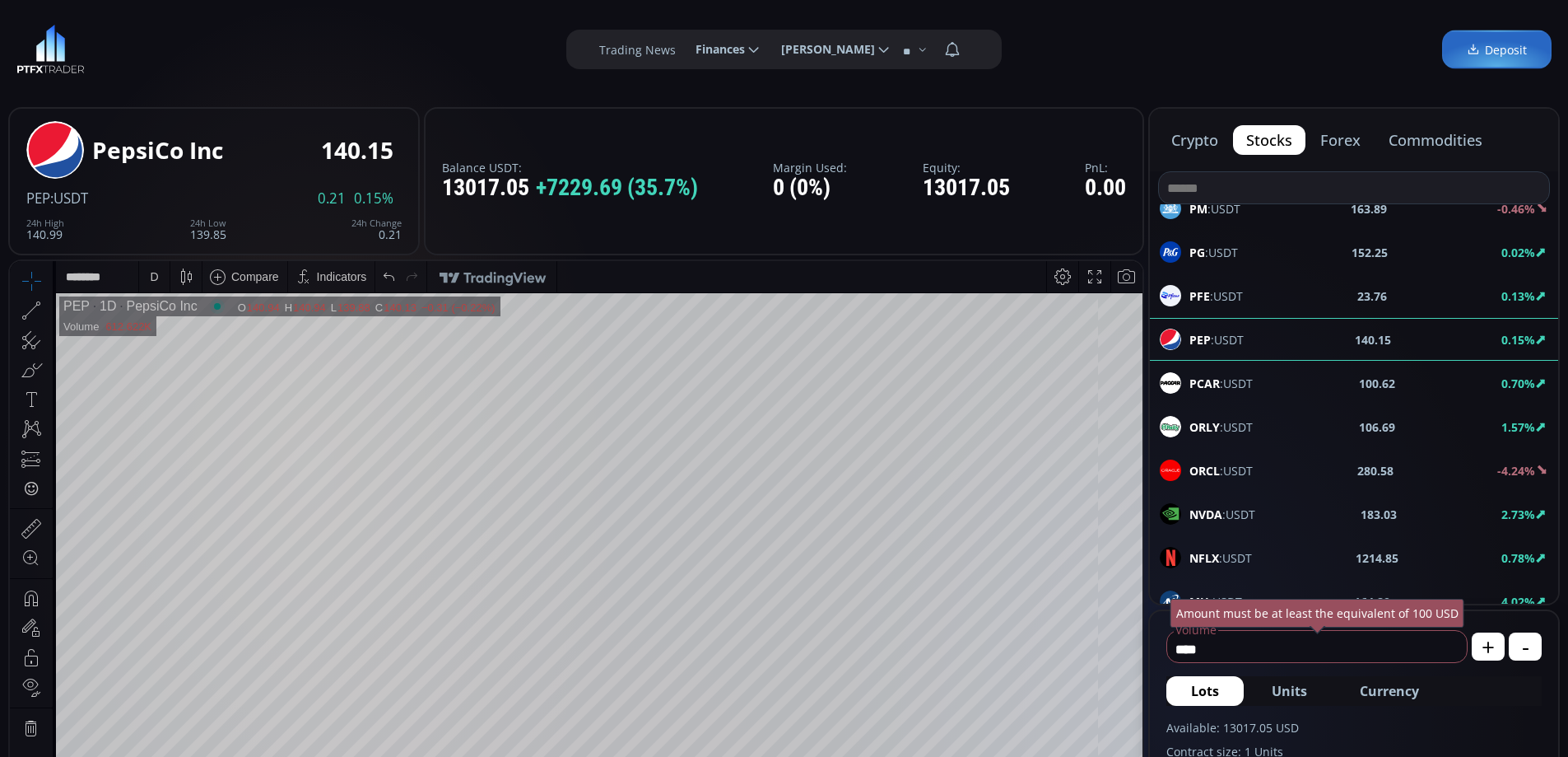
click at [1223, 507] on span "NVDA :USDT" at bounding box center [1223, 515] width 66 height 17
click at [1237, 553] on span "NFLX :USDT" at bounding box center [1221, 558] width 63 height 17
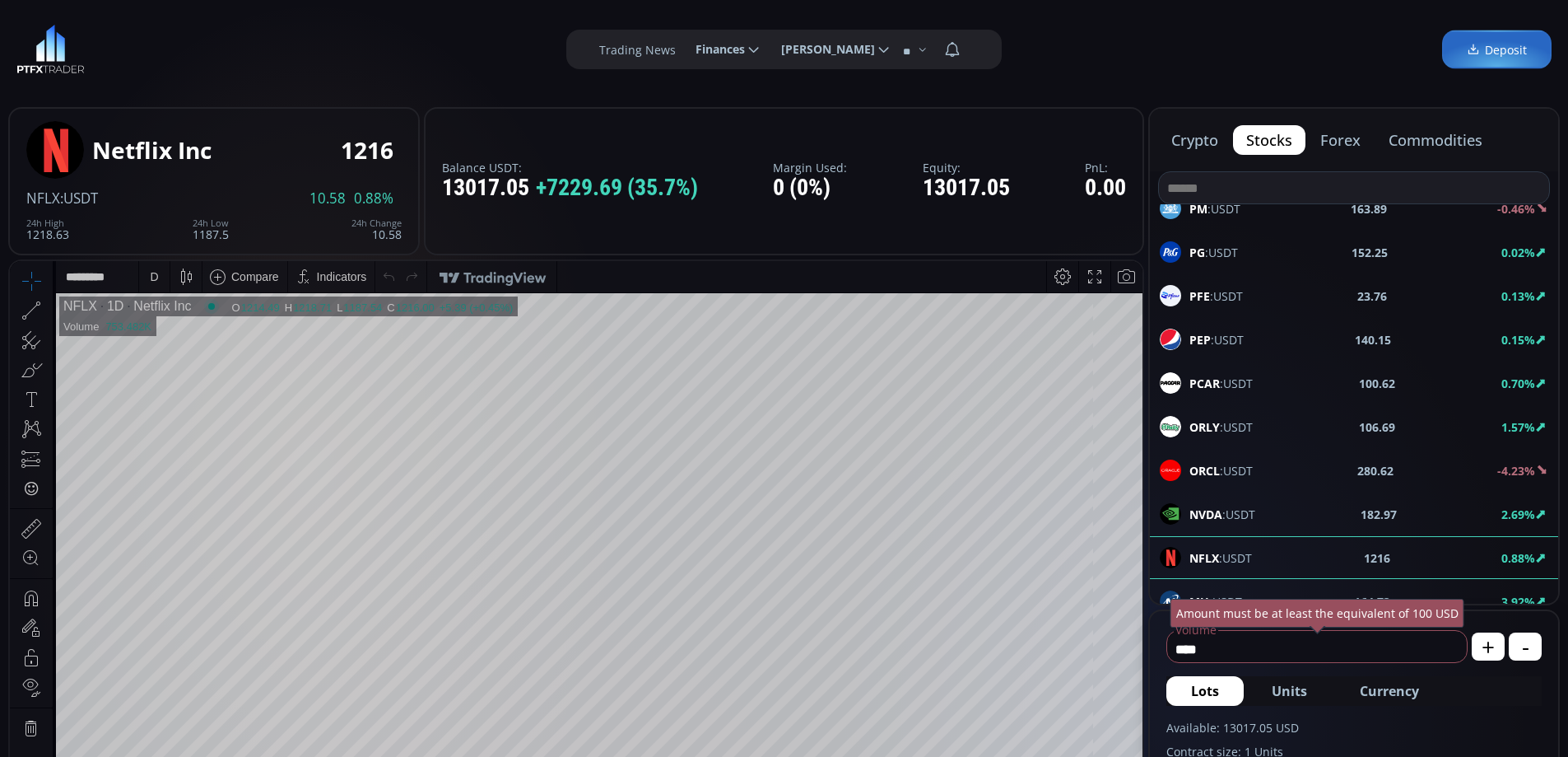
click at [147, 268] on div "D" at bounding box center [154, 276] width 14 height 31
click at [168, 473] on div "1 hour" at bounding box center [166, 473] width 33 height 14
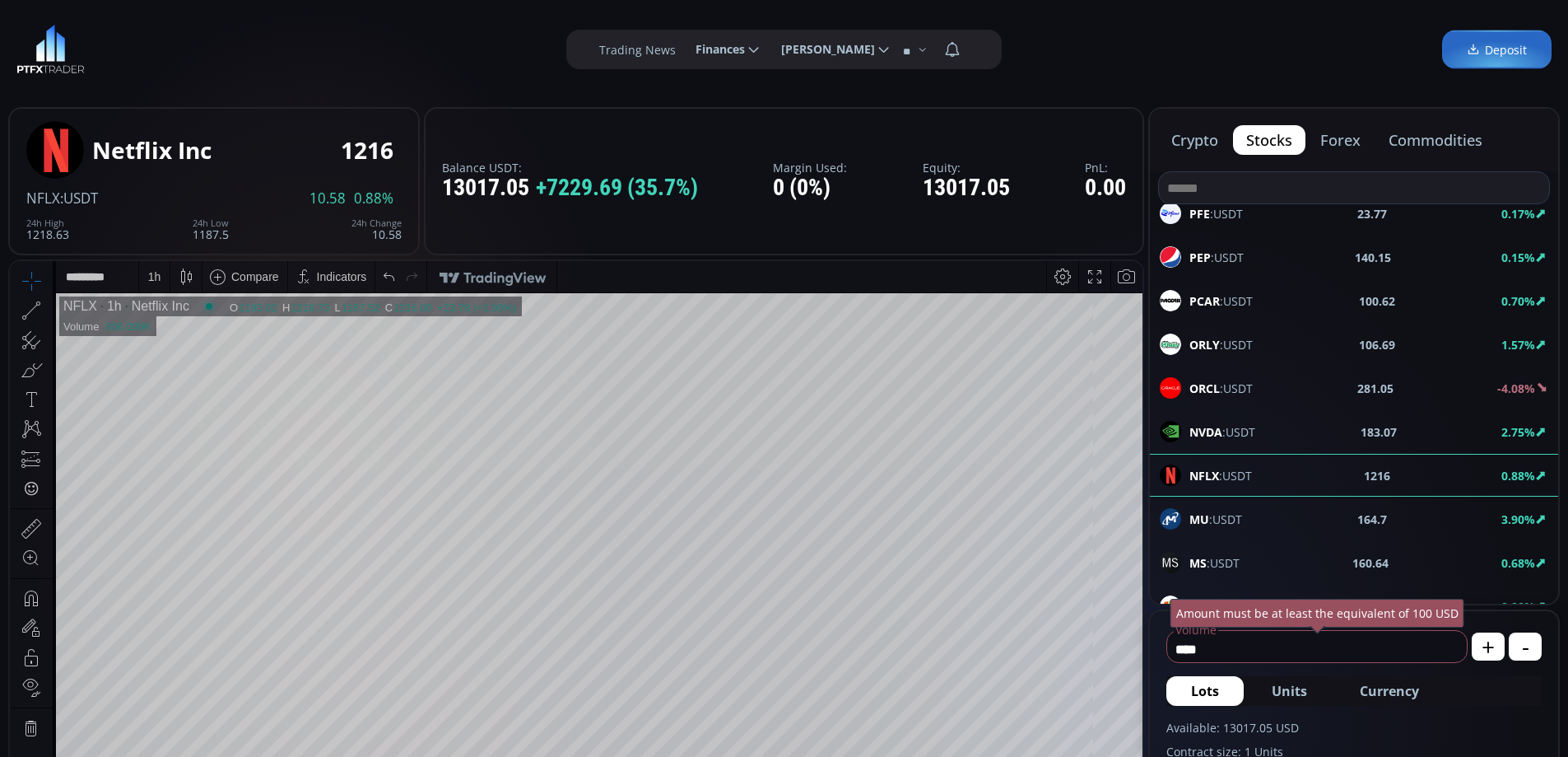
scroll to position [1317, 0]
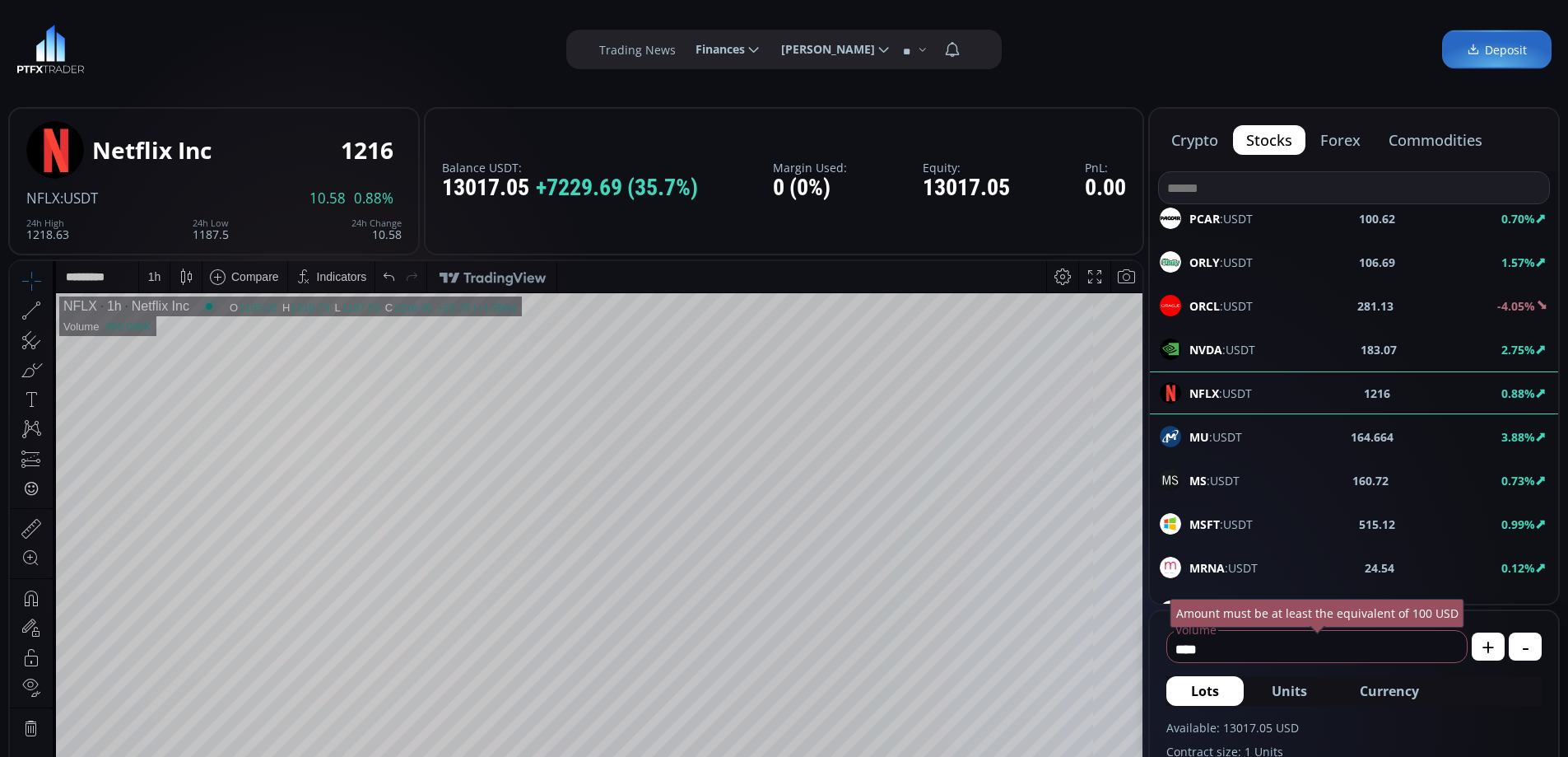
click at [1270, 519] on div "MSFT :USDT 515.12 0.99%" at bounding box center [1354, 523] width 389 height 21
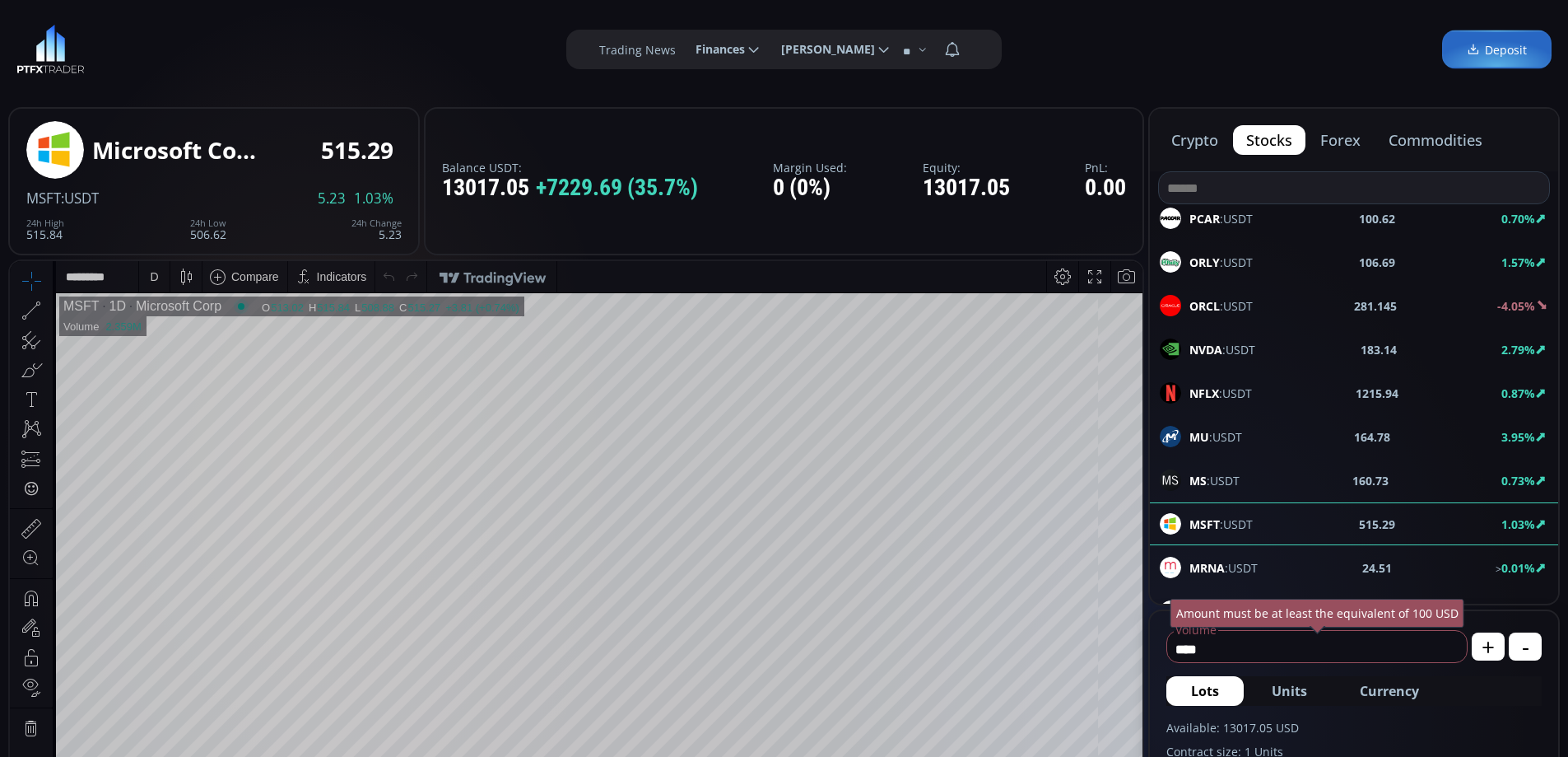
click at [154, 270] on div "D" at bounding box center [154, 277] width 8 height 14
click at [178, 469] on div "1 hour" at bounding box center [166, 473] width 33 height 14
click at [1420, 141] on button "commodities" at bounding box center [1436, 140] width 120 height 30
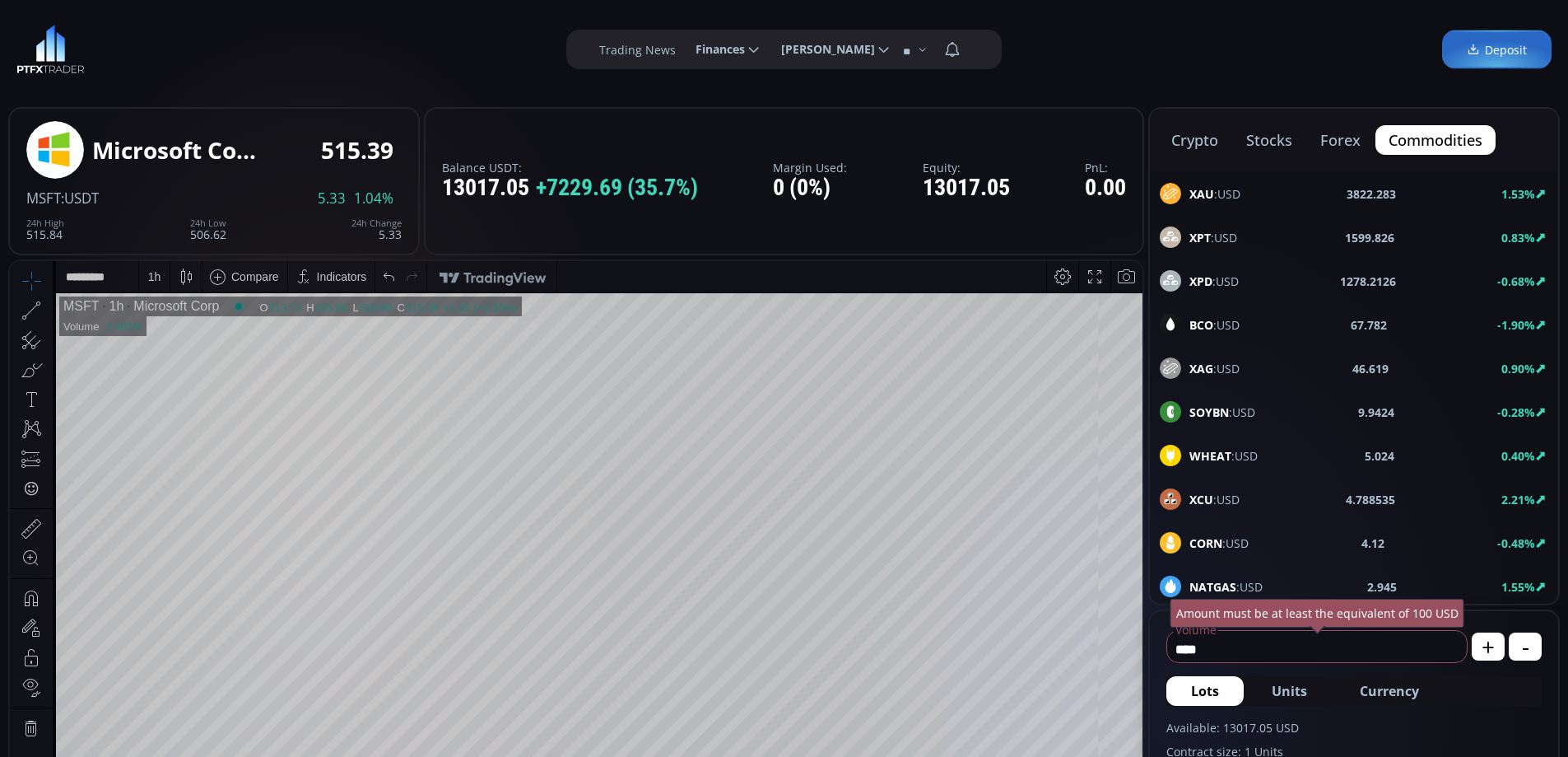
click at [1229, 199] on span "XAU :USD" at bounding box center [1215, 194] width 51 height 17
